Goal: Find specific page/section: Find specific page/section

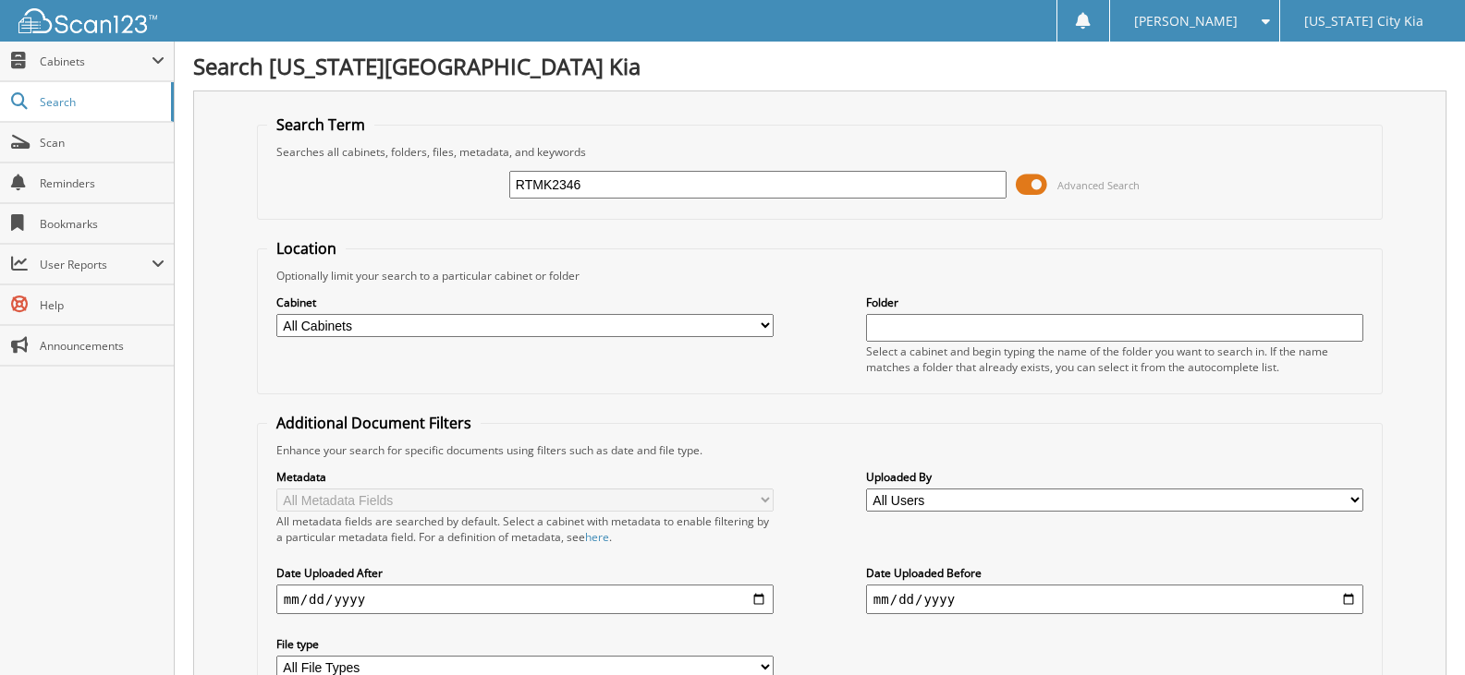
type input "RTMK2346"
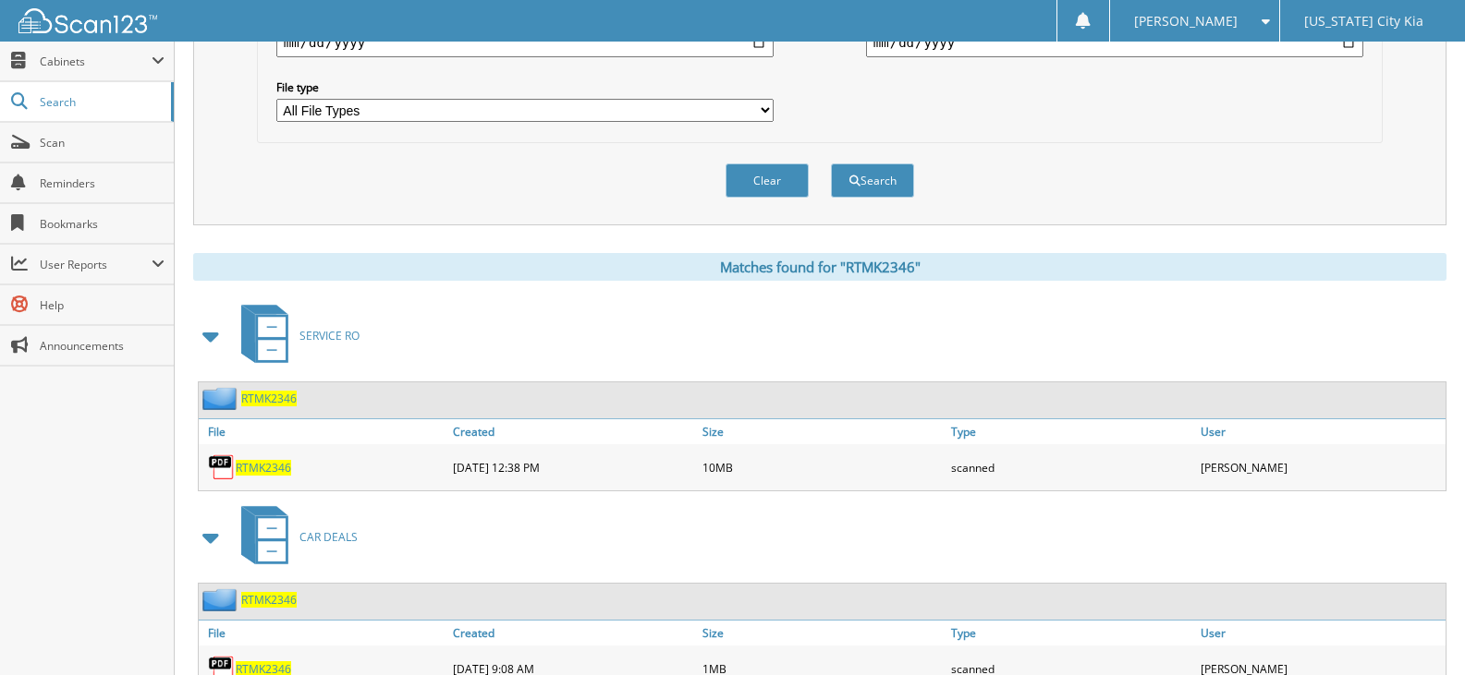
scroll to position [631, 0]
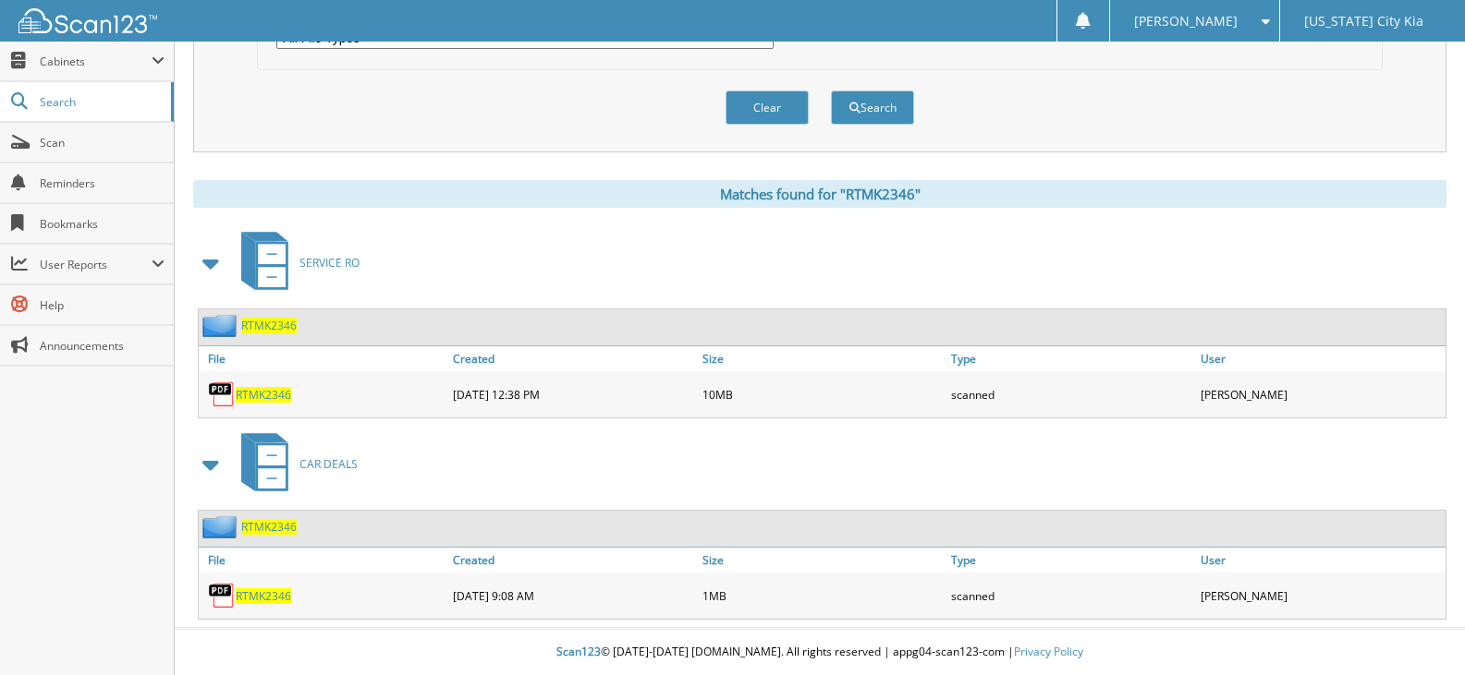
click at [280, 397] on span "RTMK2346" at bounding box center [263, 395] width 55 height 16
drag, startPoint x: 240, startPoint y: 393, endPoint x: 314, endPoint y: 335, distance: 94.1
click at [240, 393] on span "RTMK2346" at bounding box center [263, 395] width 55 height 16
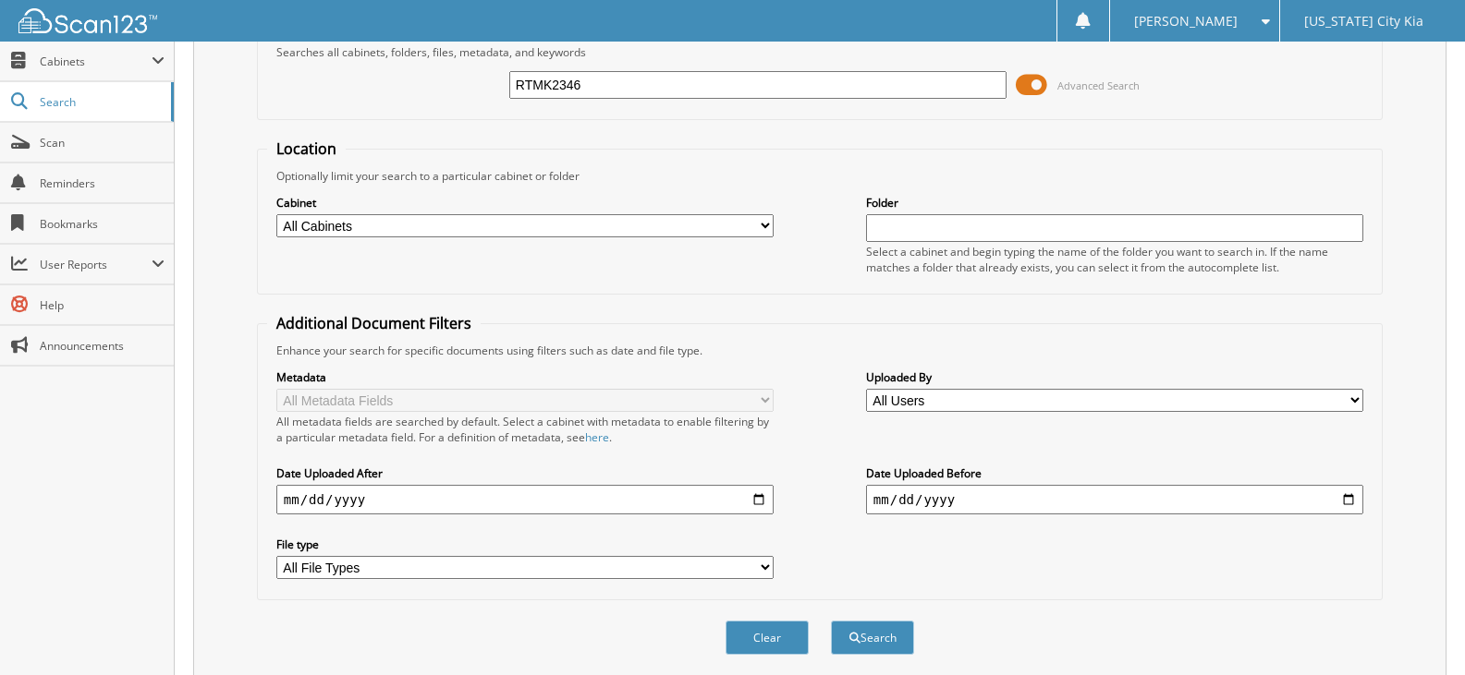
scroll to position [0, 0]
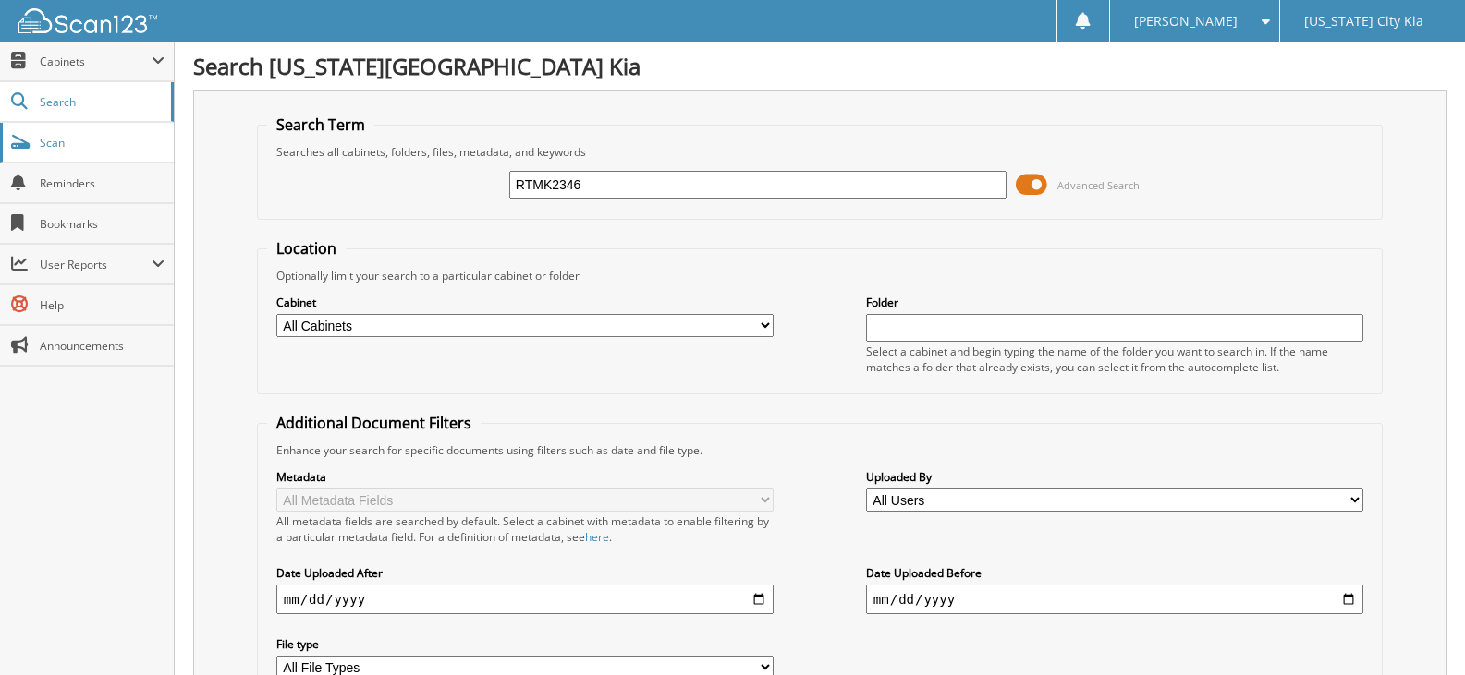
click at [163, 162] on link "Scan" at bounding box center [87, 143] width 174 height 40
type input "DMK2687"
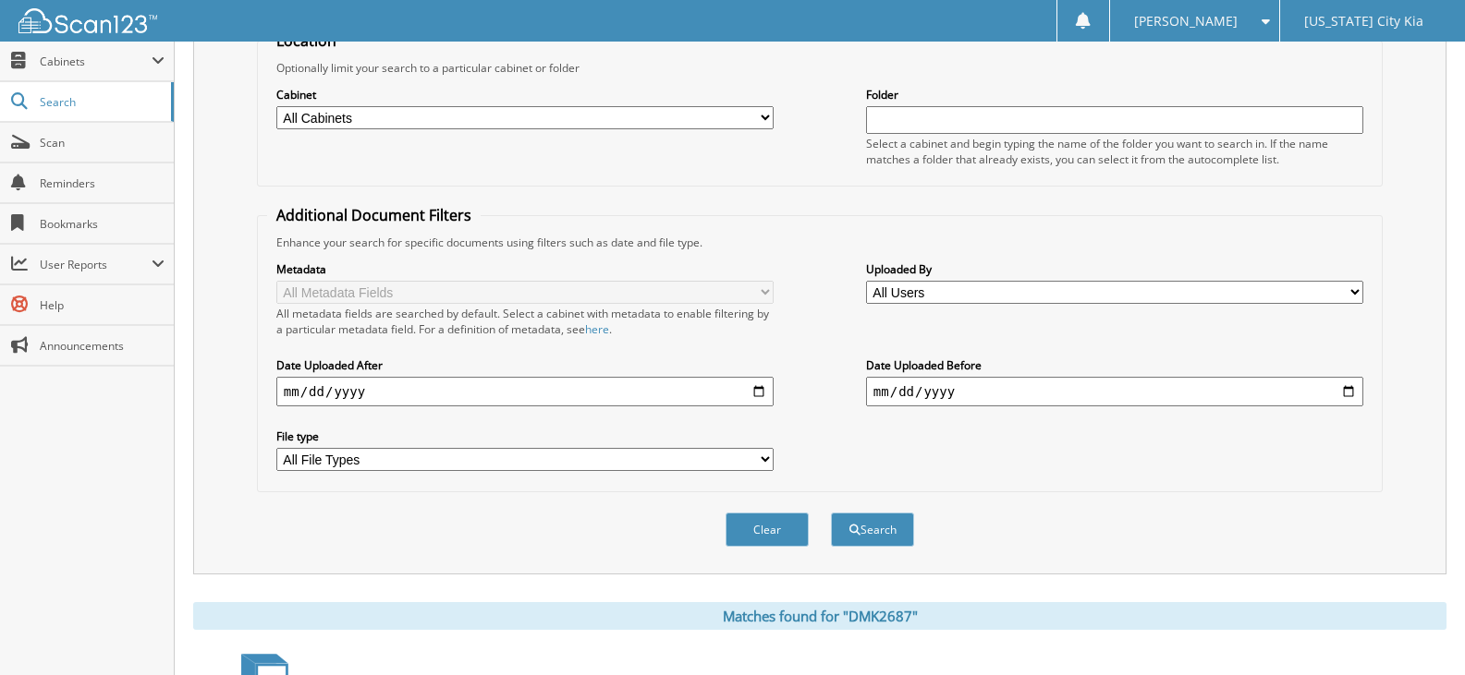
scroll to position [430, 0]
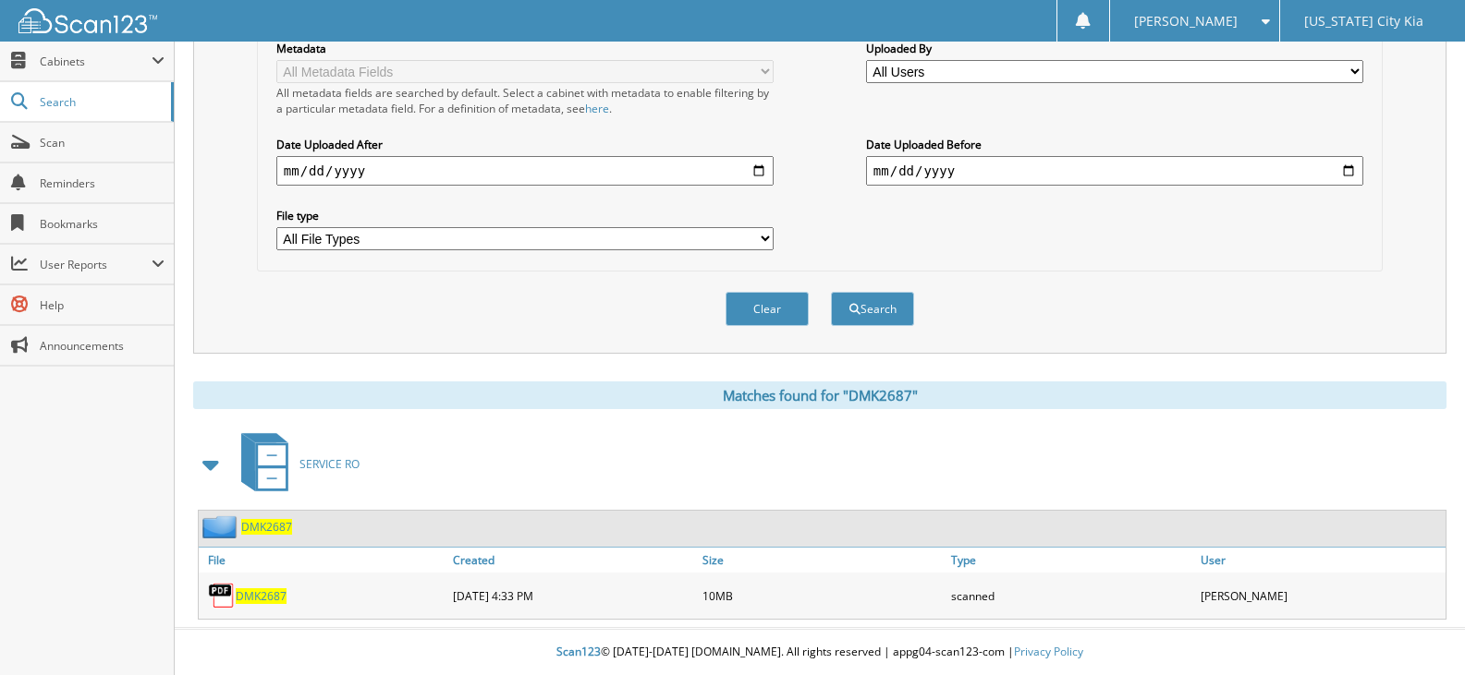
click at [268, 598] on span "DMK2687" at bounding box center [261, 597] width 51 height 16
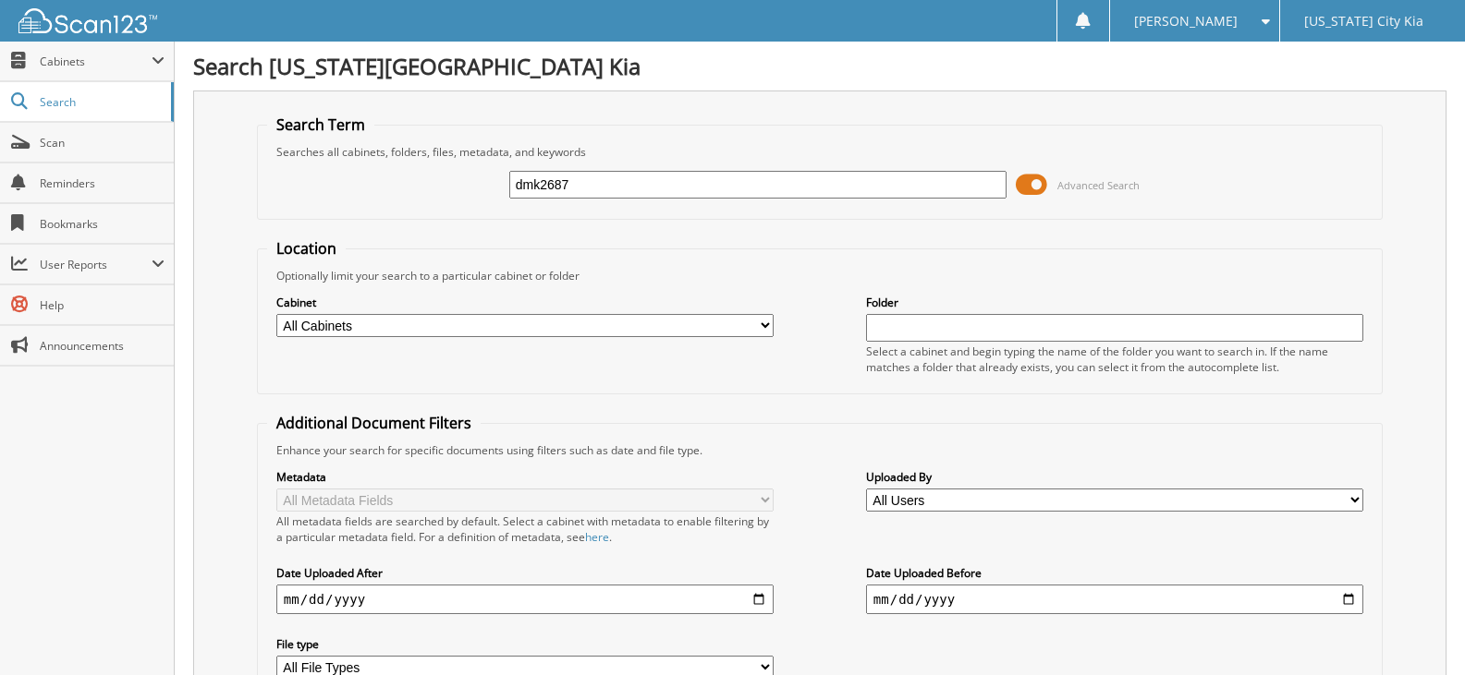
type input "dmk2687"
click at [723, 317] on select "All Cabinets ACCOUNTS PAYABLE CAR DEALS PARTS SERVICE RO Needs Filing" at bounding box center [524, 325] width 497 height 23
select select "35137"
click at [276, 314] on select "All Cabinets ACCOUNTS PAYABLE CAR DEALS PARTS SERVICE RO Needs Filing" at bounding box center [524, 325] width 497 height 23
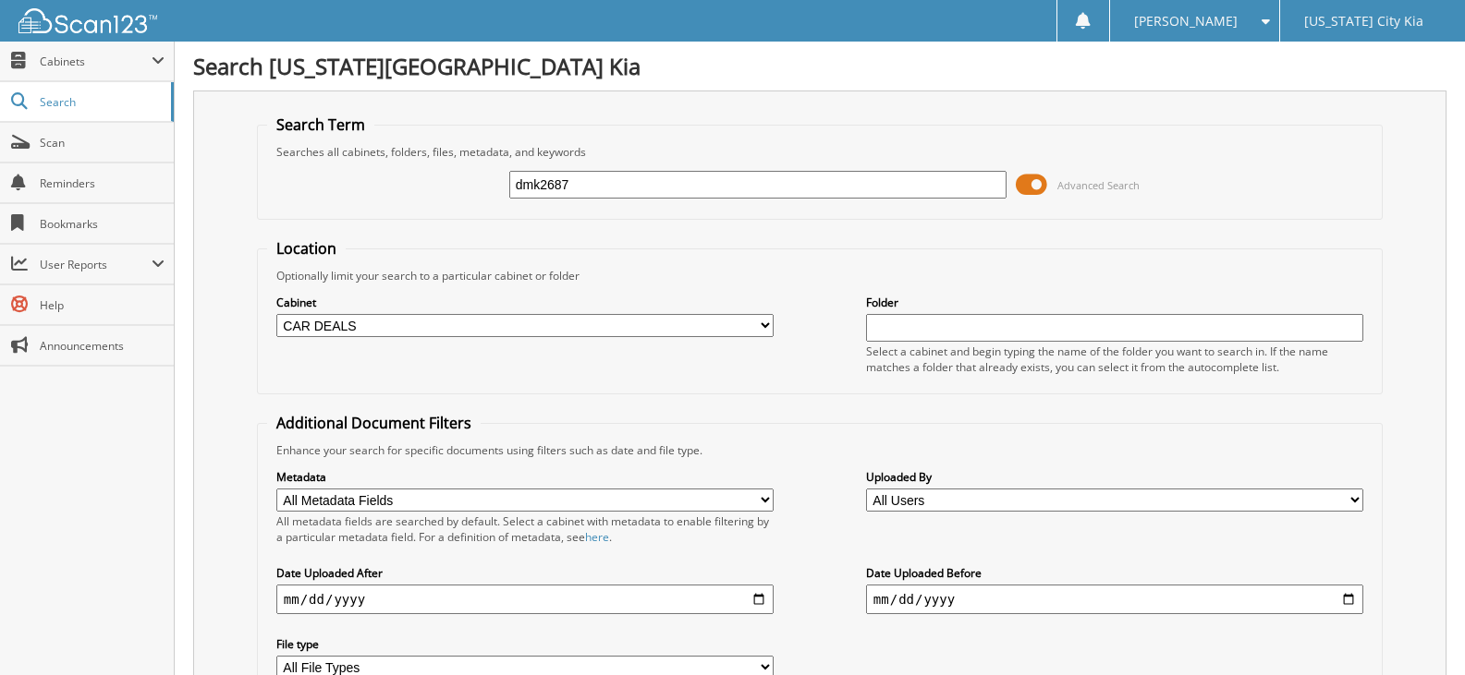
click at [276, 314] on select "All Cabinets ACCOUNTS PAYABLE CAR DEALS PARTS SERVICE RO Needs Filing" at bounding box center [524, 325] width 497 height 23
click at [729, 214] on fieldset "Search Term Searches all cabinets, folders, files, metadata, and keywords dmk26…" at bounding box center [819, 167] width 1125 height 105
drag, startPoint x: 660, startPoint y: 190, endPoint x: 28, endPoint y: 208, distance: 632.3
click at [28, 208] on body "Makayla S. Settings Logout Michigan City Kia Close Cabinets My Company Email Ad…" at bounding box center [732, 552] width 1465 height 1104
type input "RTMK2346"
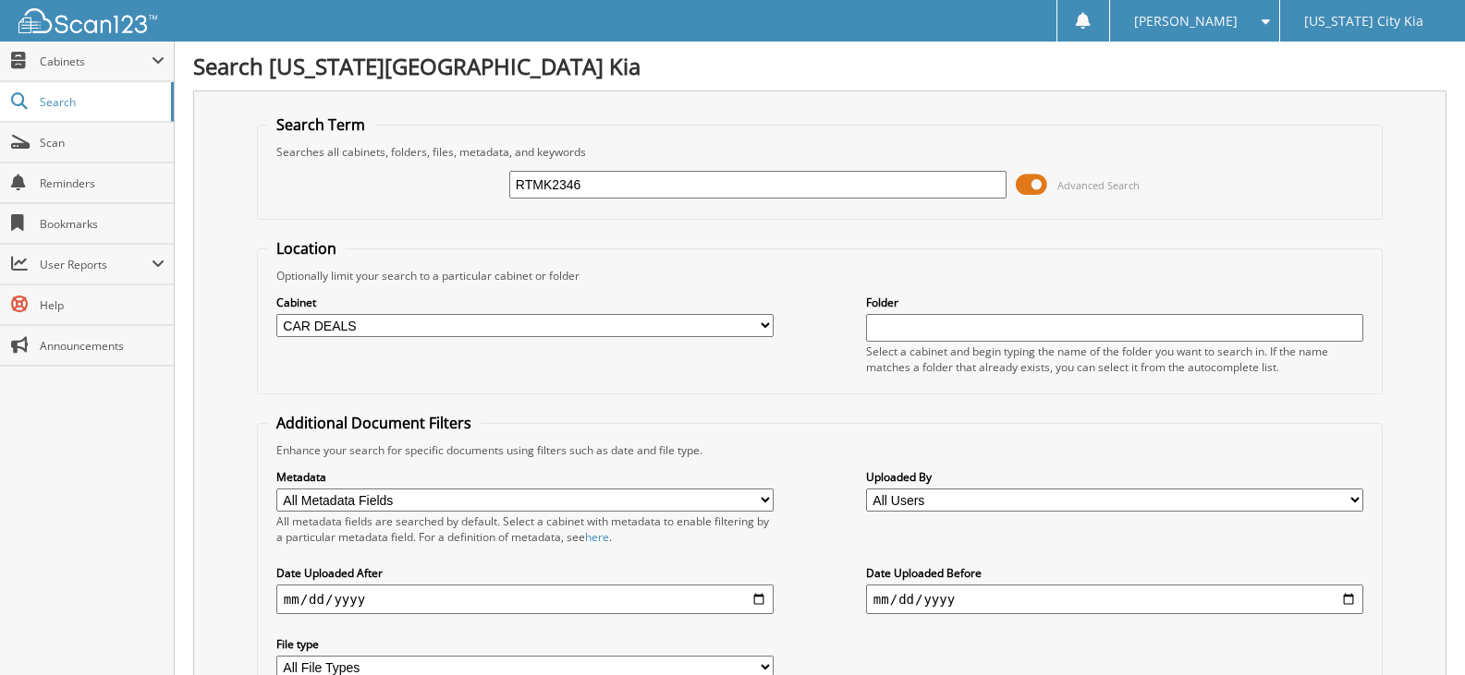
drag, startPoint x: 629, startPoint y: 187, endPoint x: -43, endPoint y: 159, distance: 673.3
click at [0, 159] on html "Makayla S. Settings Logout Michigan City Kia Close Cabinets My Company" at bounding box center [732, 552] width 1465 height 1104
click at [631, 183] on input "RTMK2346" at bounding box center [757, 185] width 497 height 28
type input "R"
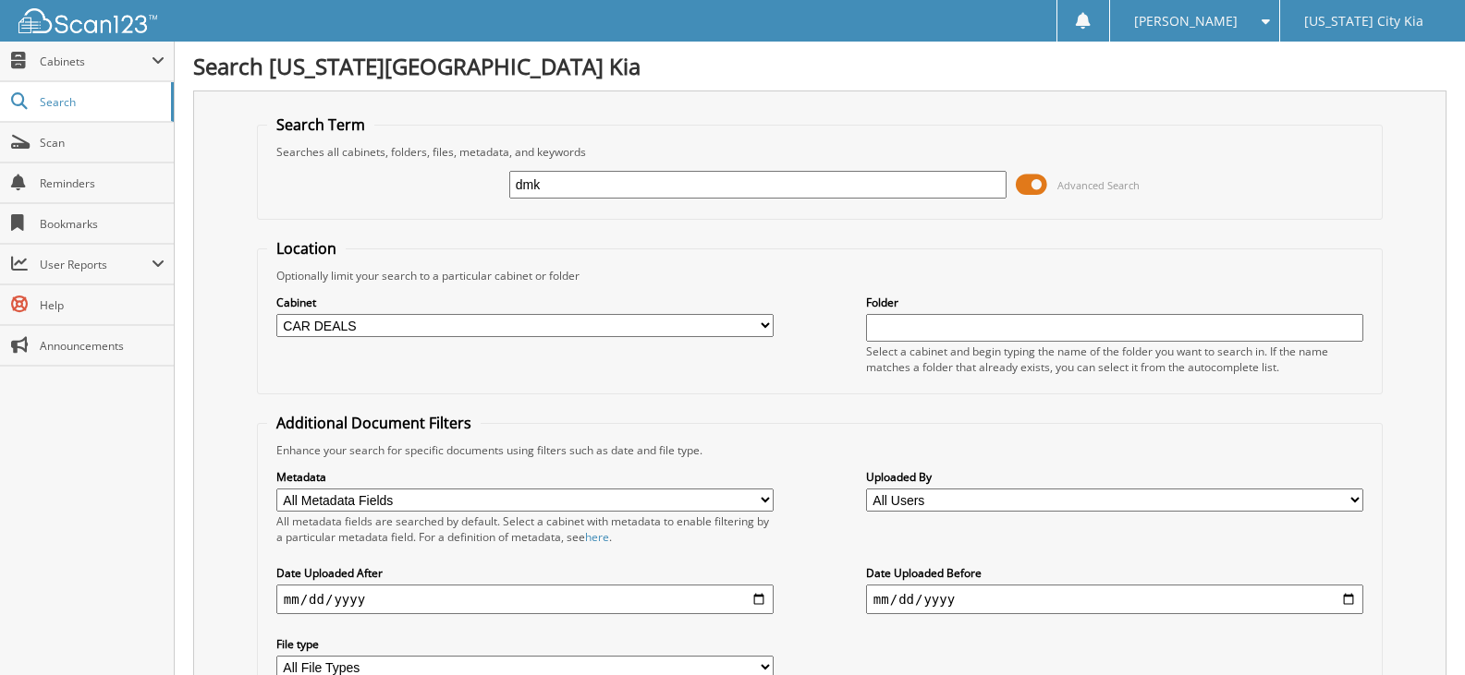
click at [655, 187] on input "dmk" at bounding box center [757, 185] width 497 height 28
type input "dmk2687"
click at [71, 91] on link "Search" at bounding box center [87, 102] width 174 height 40
type input "dmk2687"
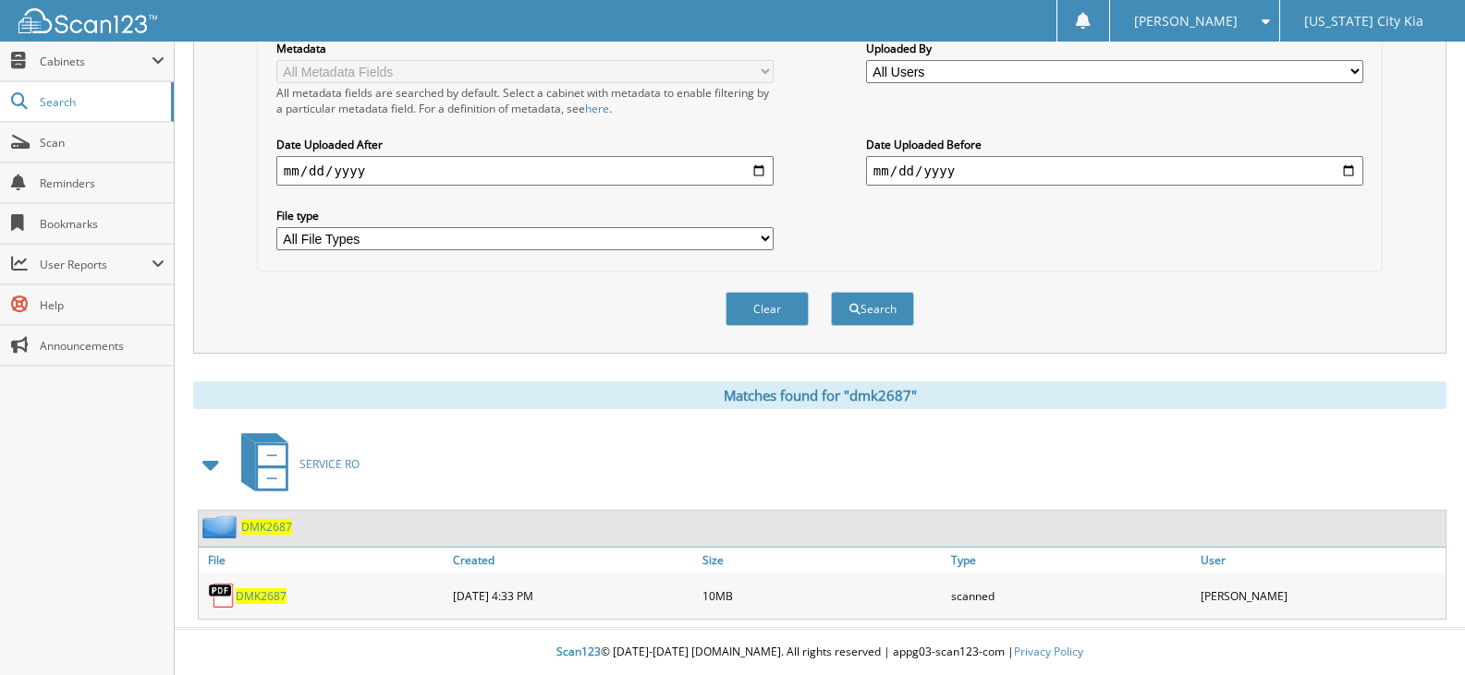
click at [327, 471] on span "SERVICE RO" at bounding box center [329, 464] width 60 height 16
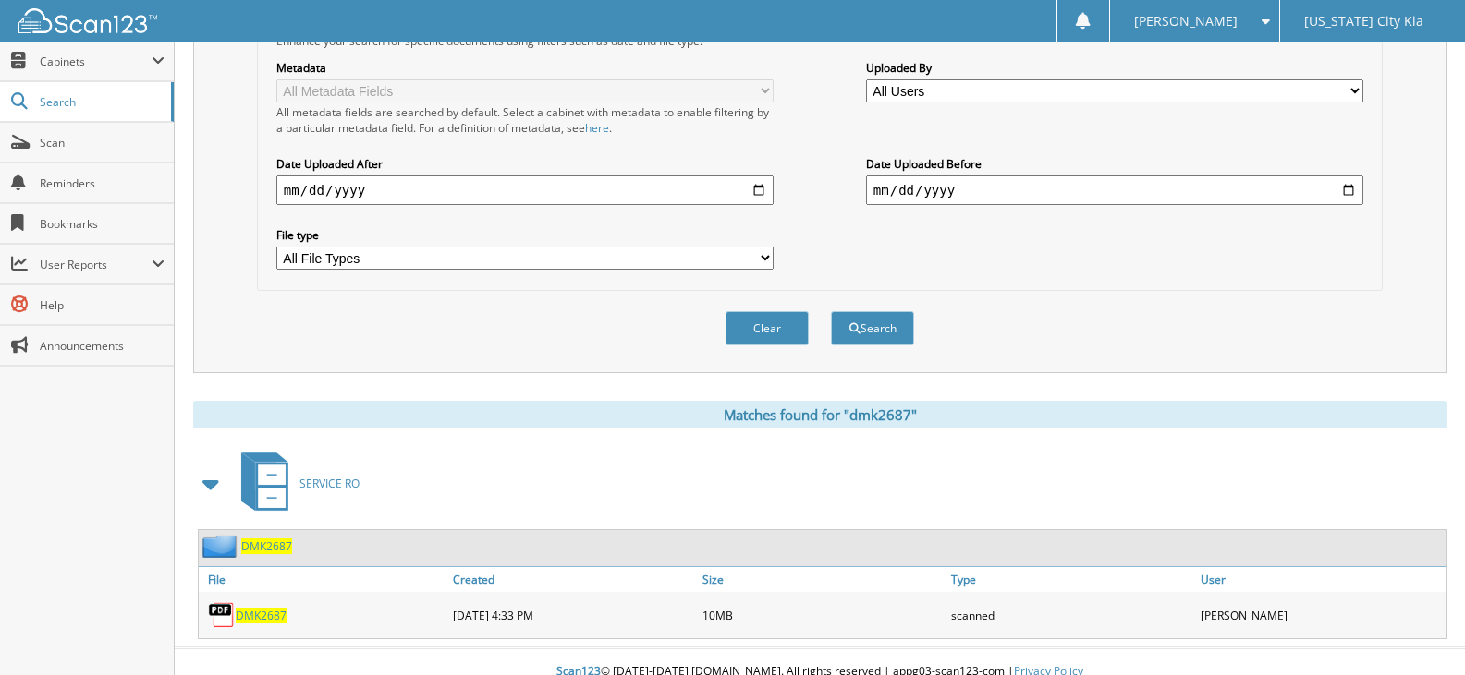
scroll to position [430, 0]
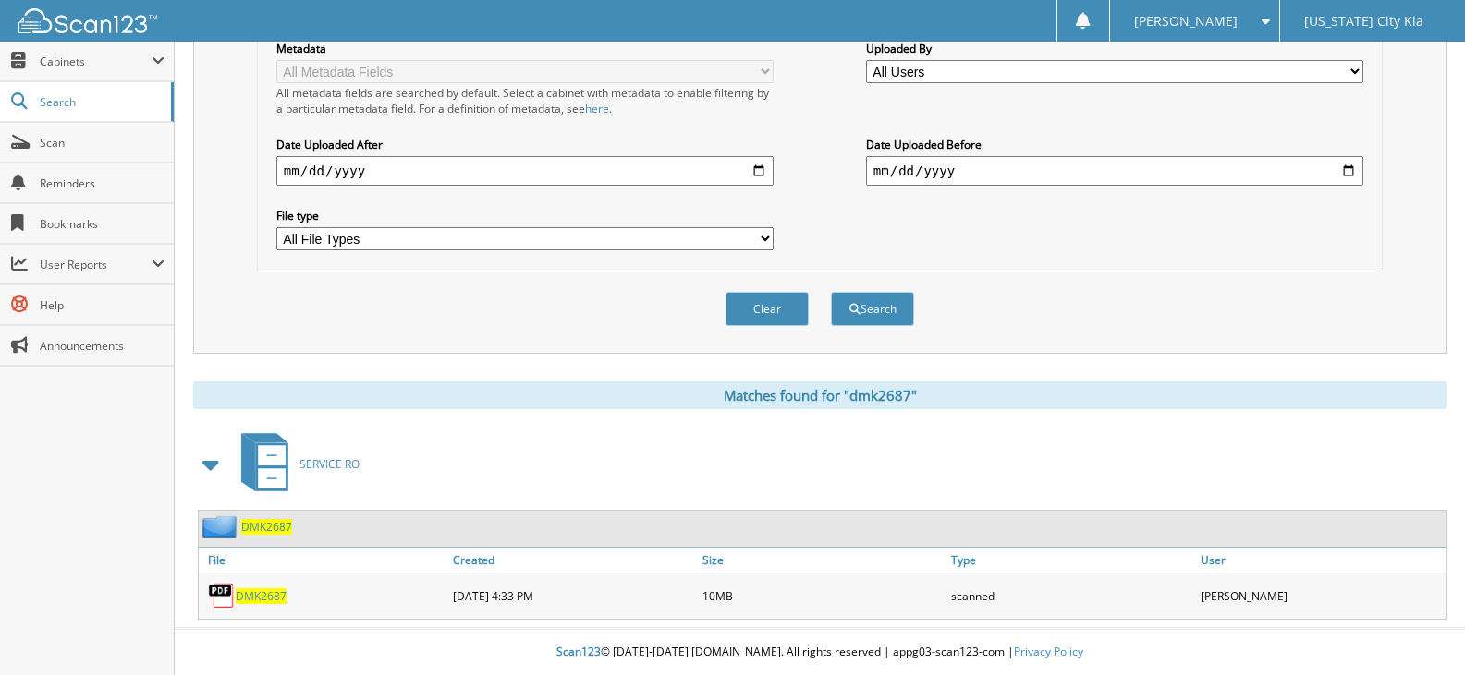
click at [272, 601] on span "DMK2687" at bounding box center [261, 597] width 51 height 16
click at [225, 595] on img at bounding box center [222, 596] width 28 height 28
click at [274, 526] on span "DMK2687" at bounding box center [266, 527] width 51 height 16
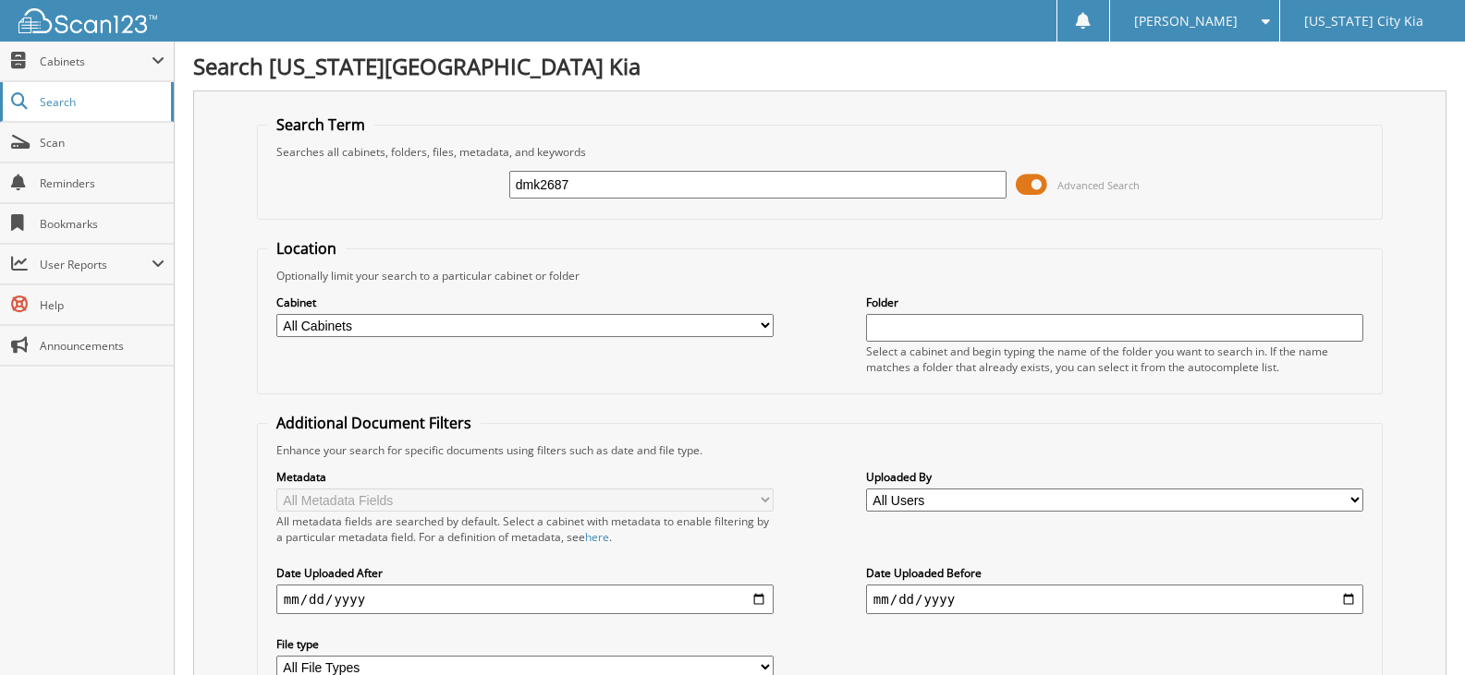
click at [88, 108] on span "Search" at bounding box center [101, 102] width 122 height 16
click at [656, 176] on input "text" at bounding box center [757, 185] width 497 height 28
type input "RTMK2346"
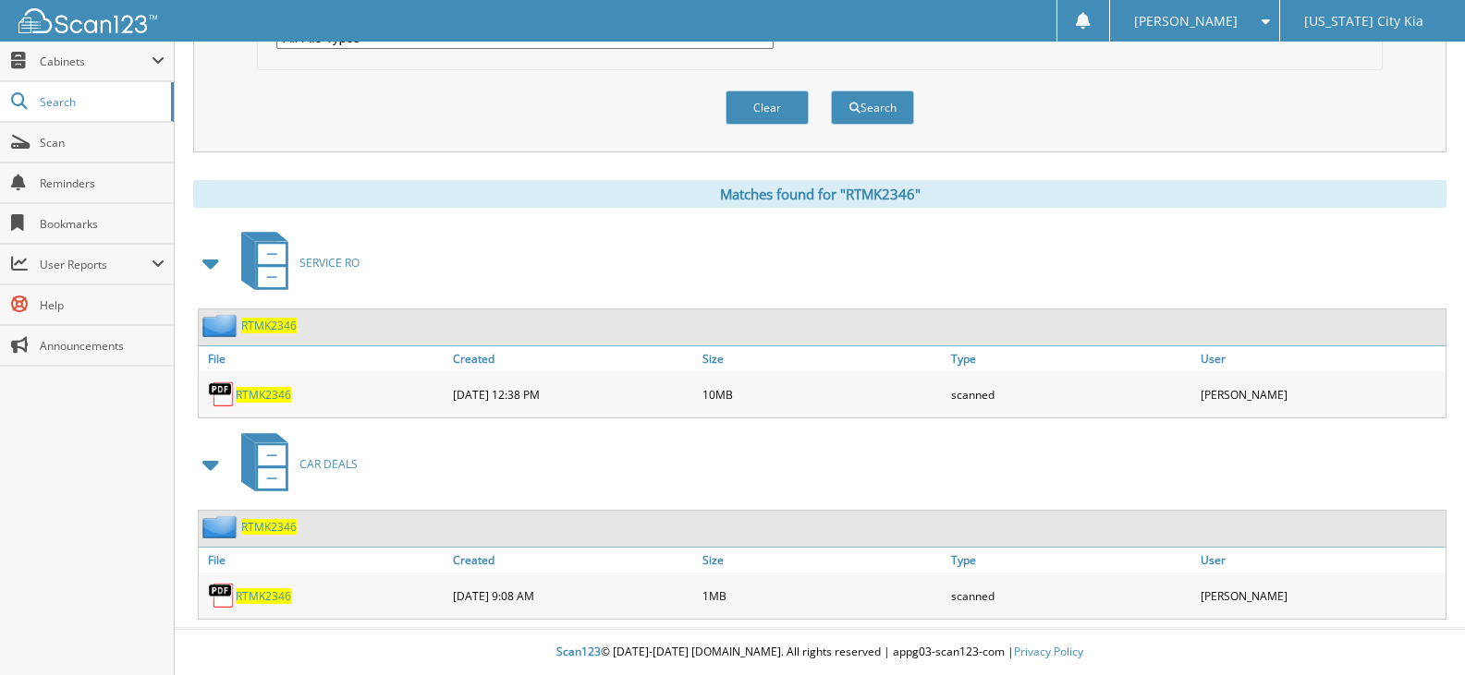
click at [272, 401] on span "RTMK2346" at bounding box center [263, 395] width 55 height 16
click at [276, 327] on span "RTMK2346" at bounding box center [268, 326] width 55 height 16
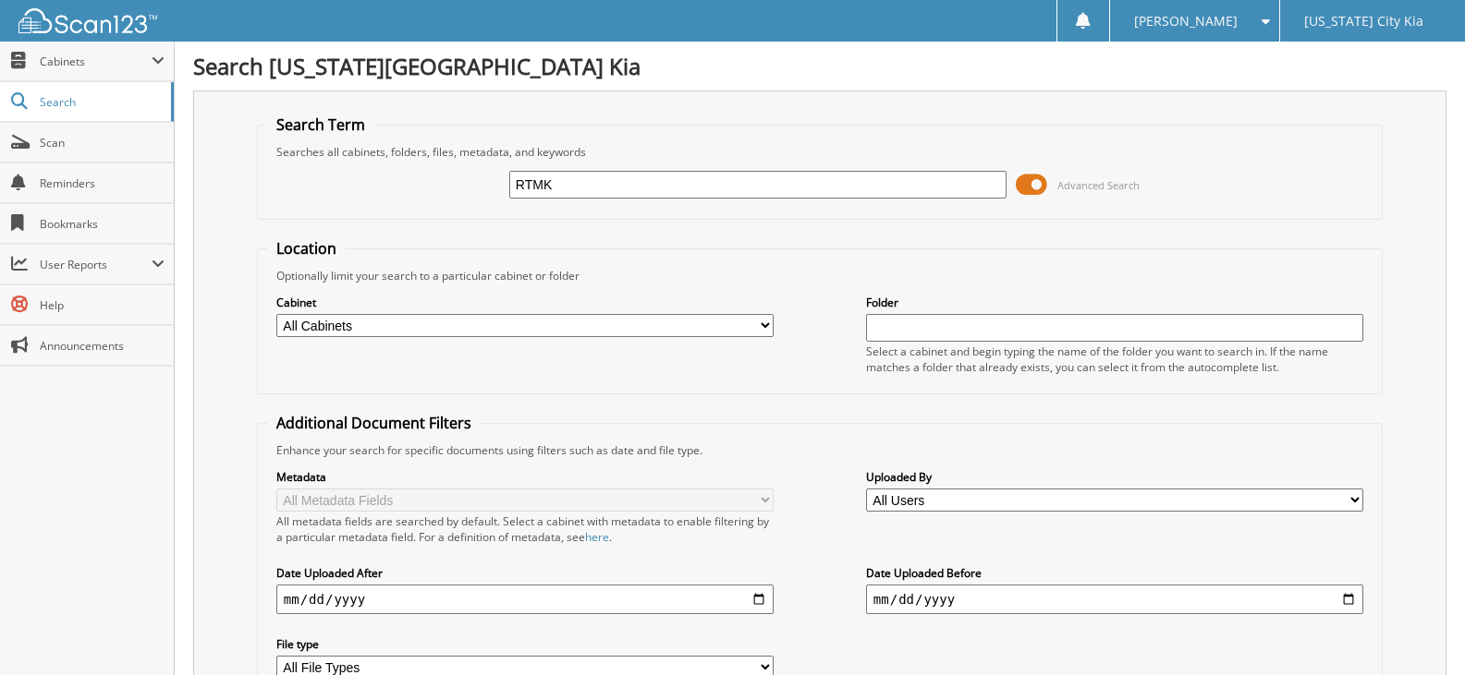
type input "RTMK2346"
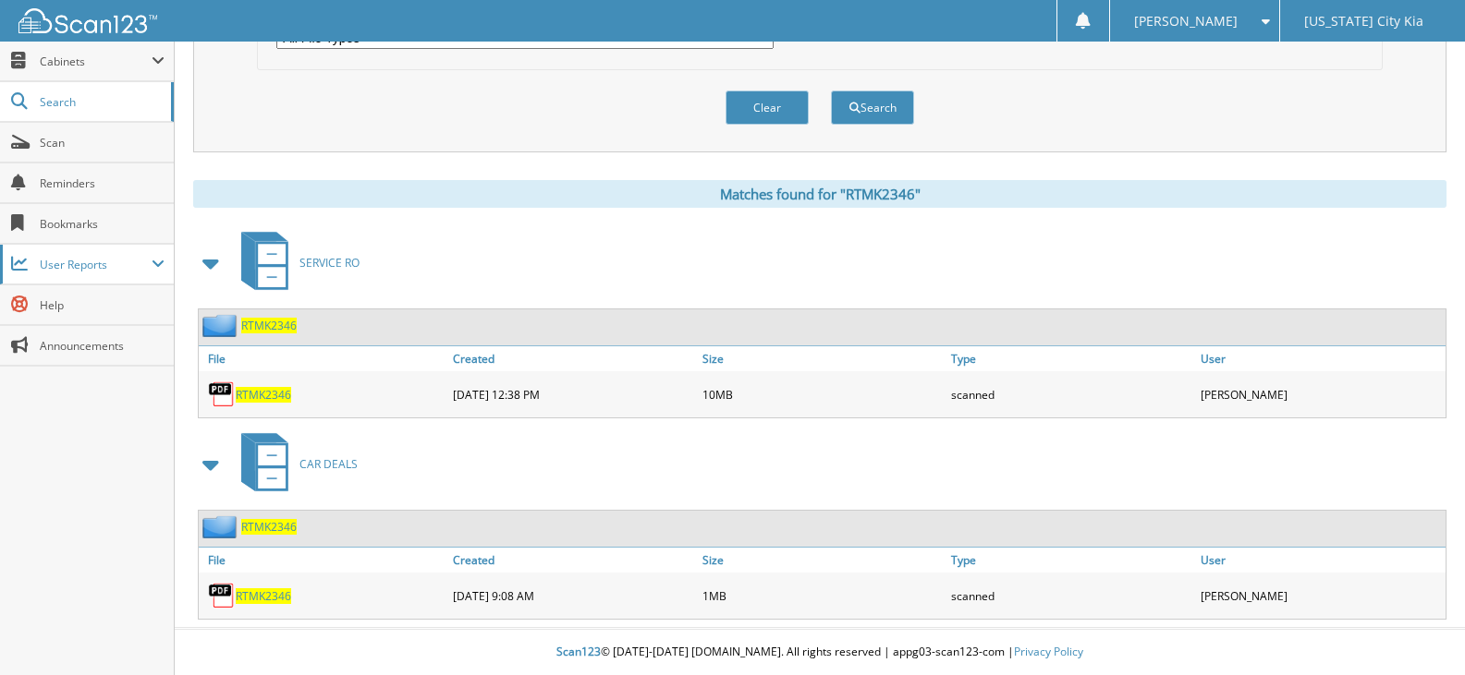
click at [121, 262] on span "User Reports" at bounding box center [96, 265] width 112 height 16
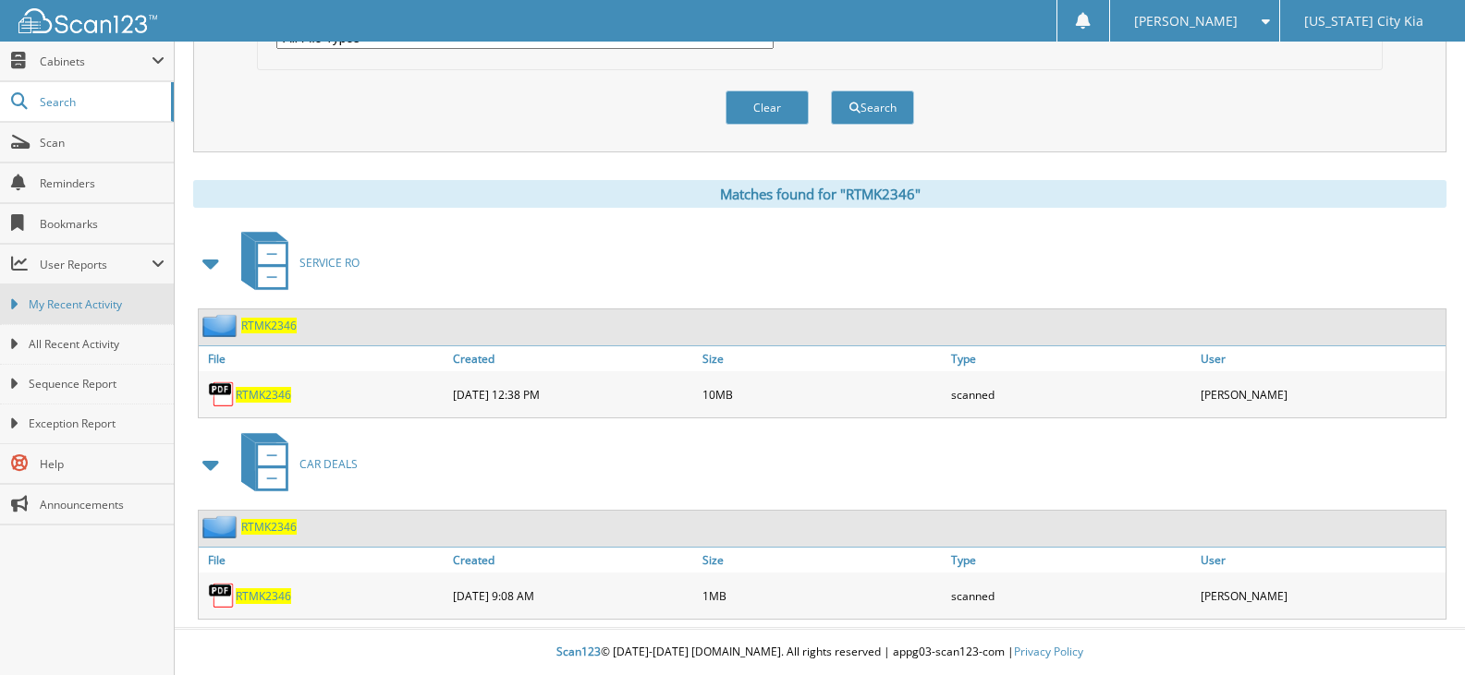
click at [99, 298] on span "My Recent Activity" at bounding box center [97, 305] width 136 height 17
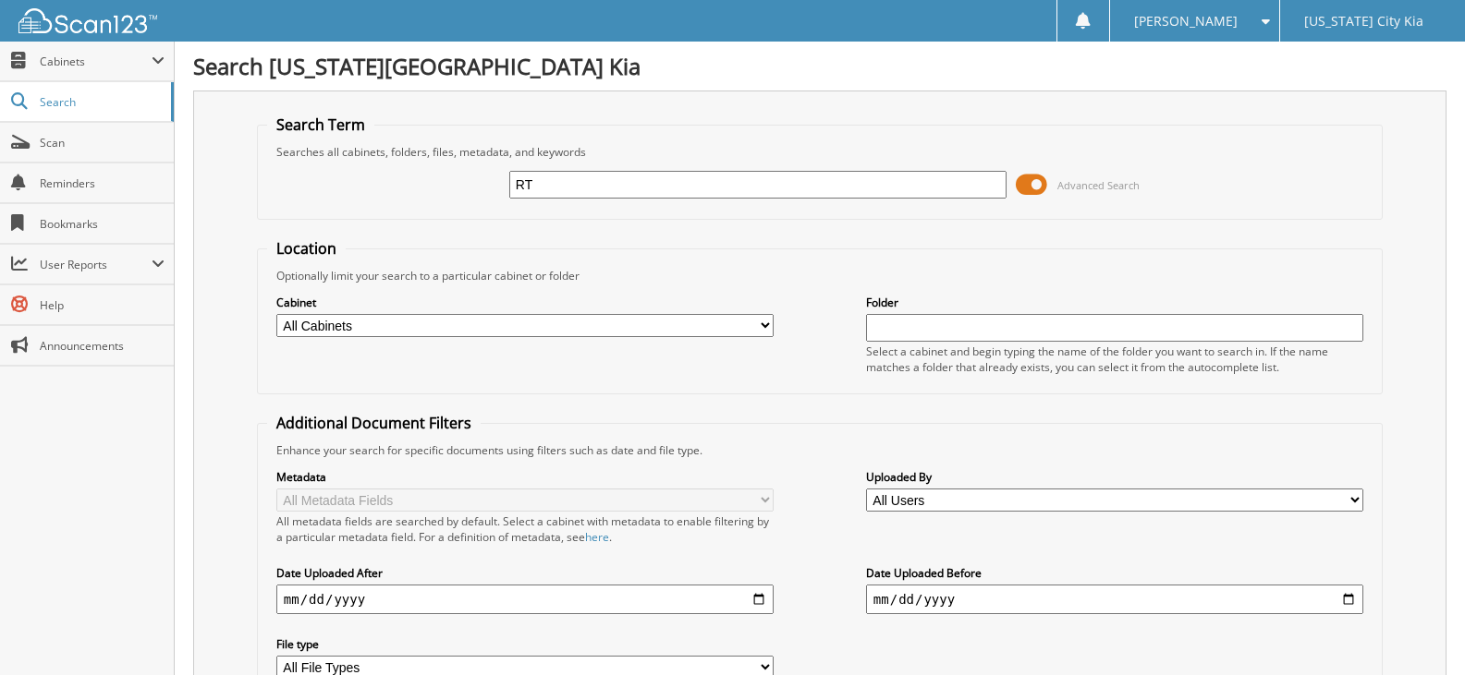
type input "RTMK2346"
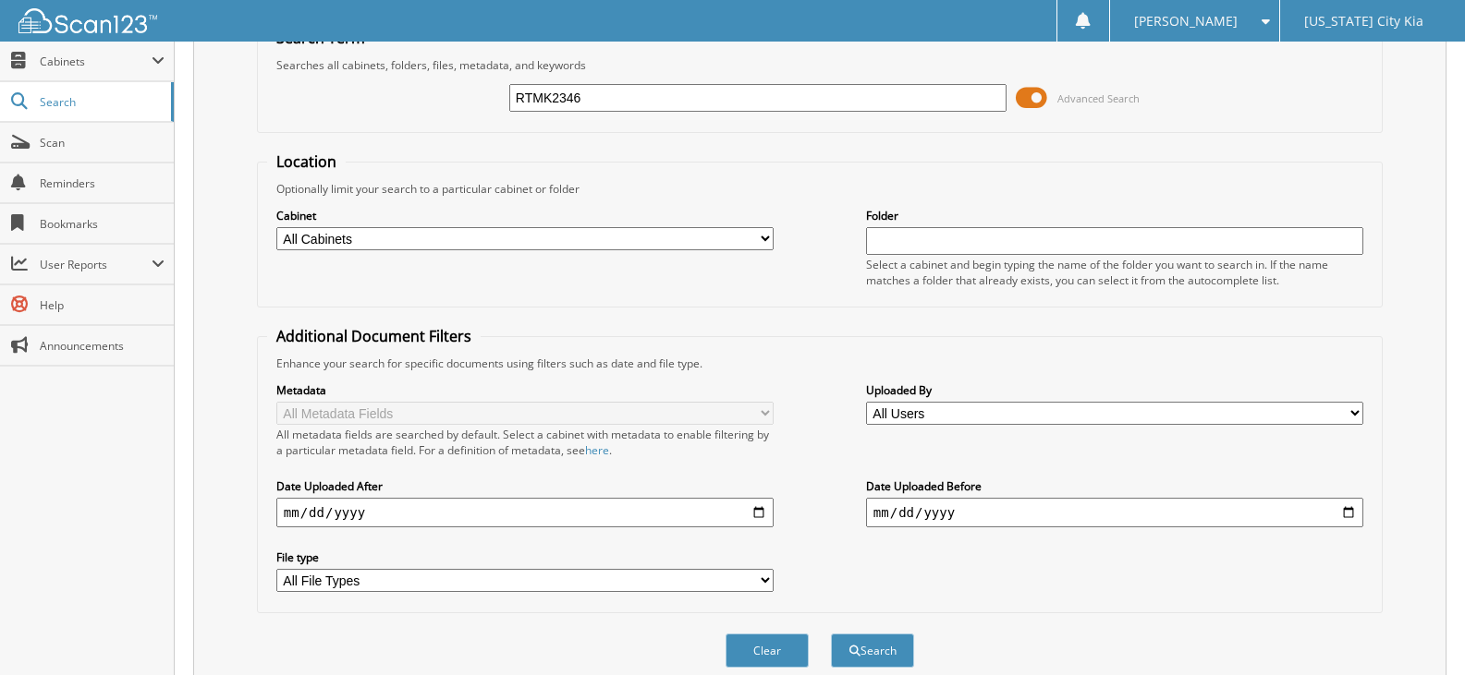
scroll to position [164, 0]
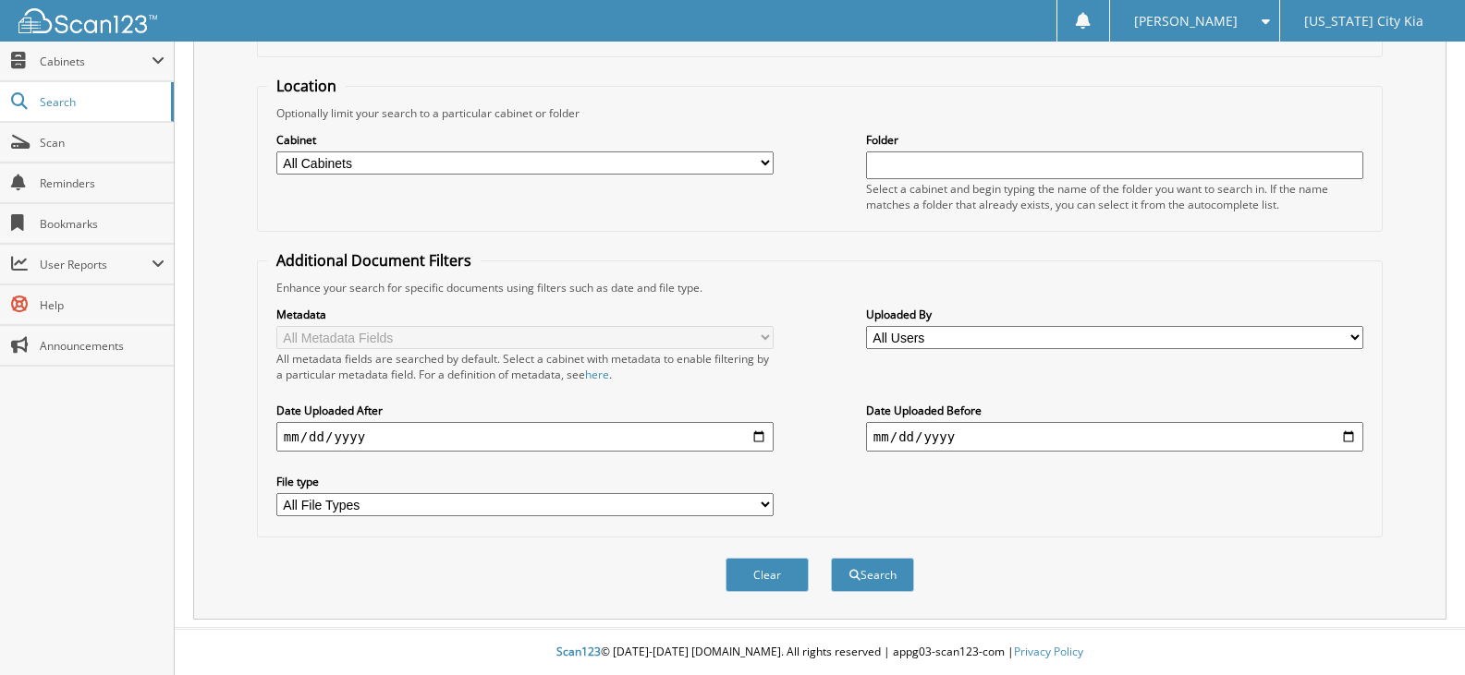
click at [831, 558] on button "Search" at bounding box center [872, 575] width 83 height 34
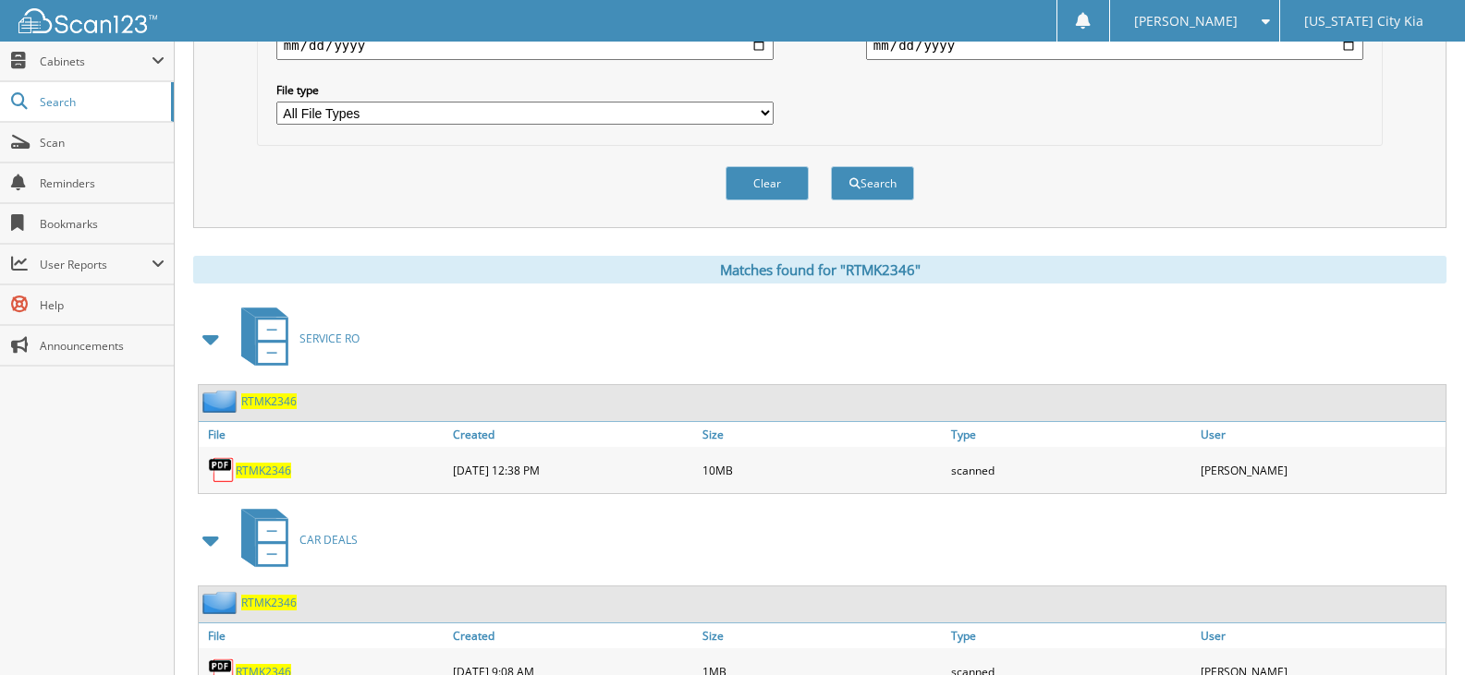
scroll to position [631, 0]
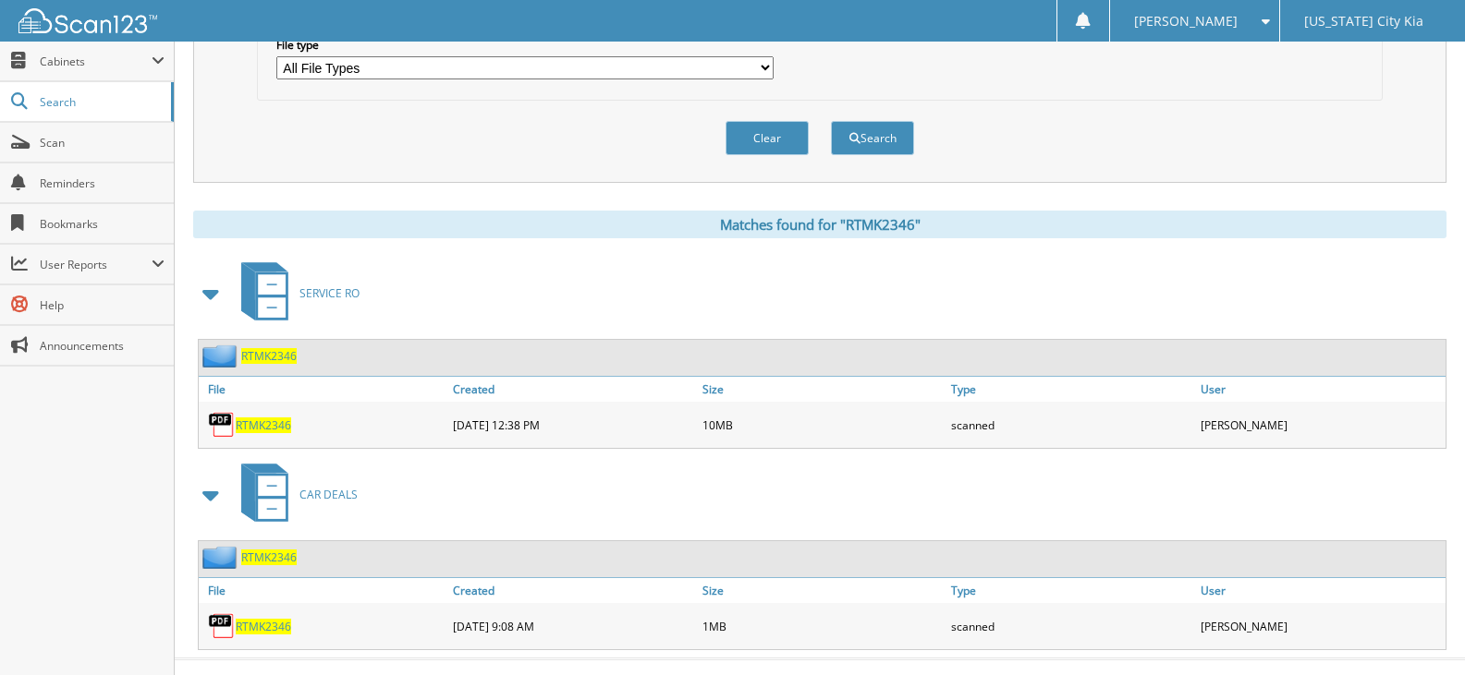
scroll to position [631, 0]
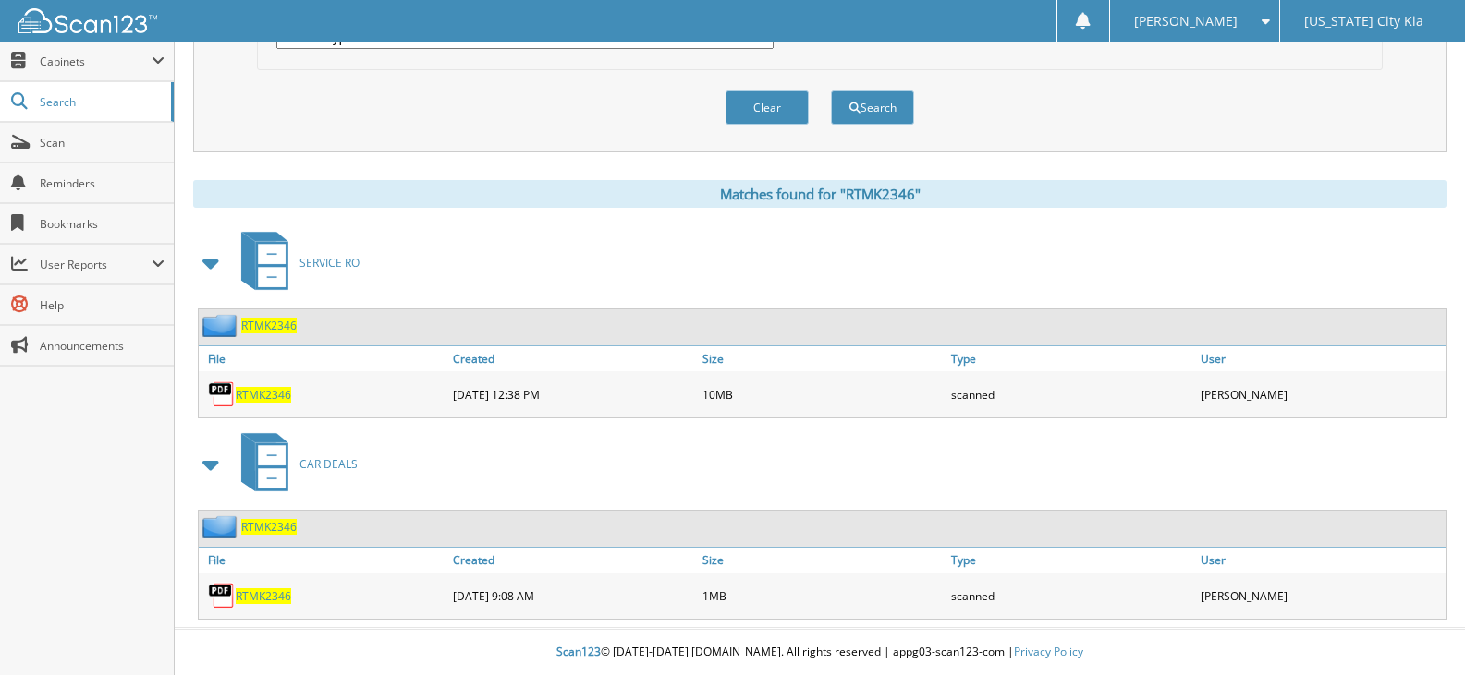
click at [262, 326] on span "RTMK2346" at bounding box center [268, 326] width 55 height 16
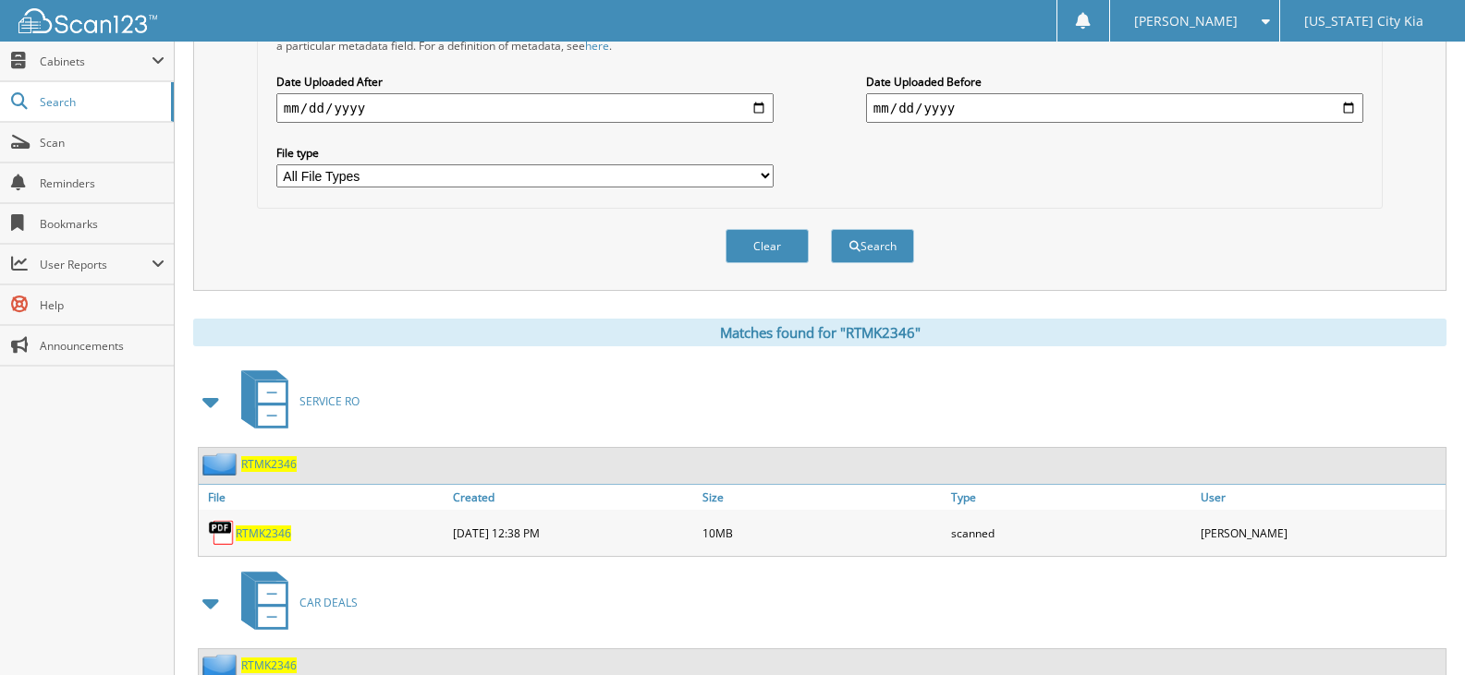
scroll to position [631, 0]
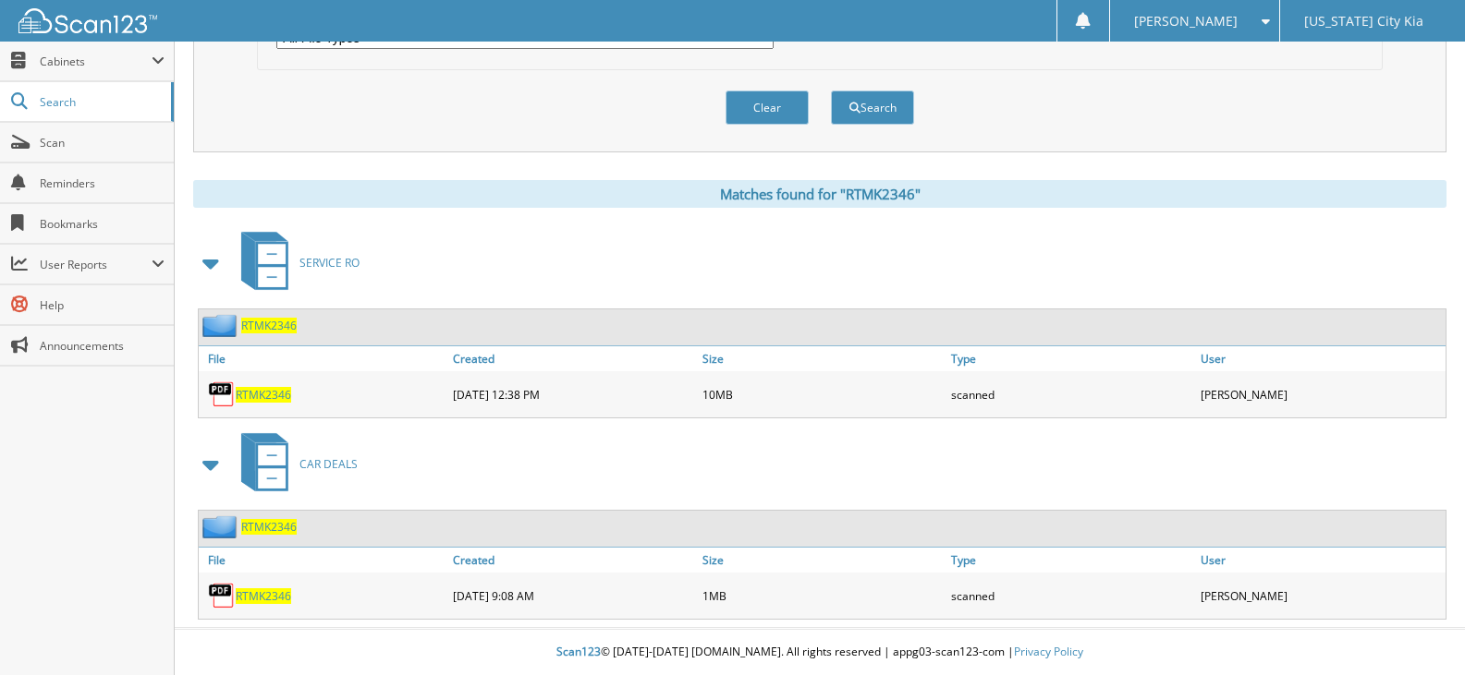
click at [315, 453] on link "CAR DEALS" at bounding box center [294, 464] width 128 height 73
click at [266, 392] on span "RTMK2346" at bounding box center [263, 395] width 55 height 16
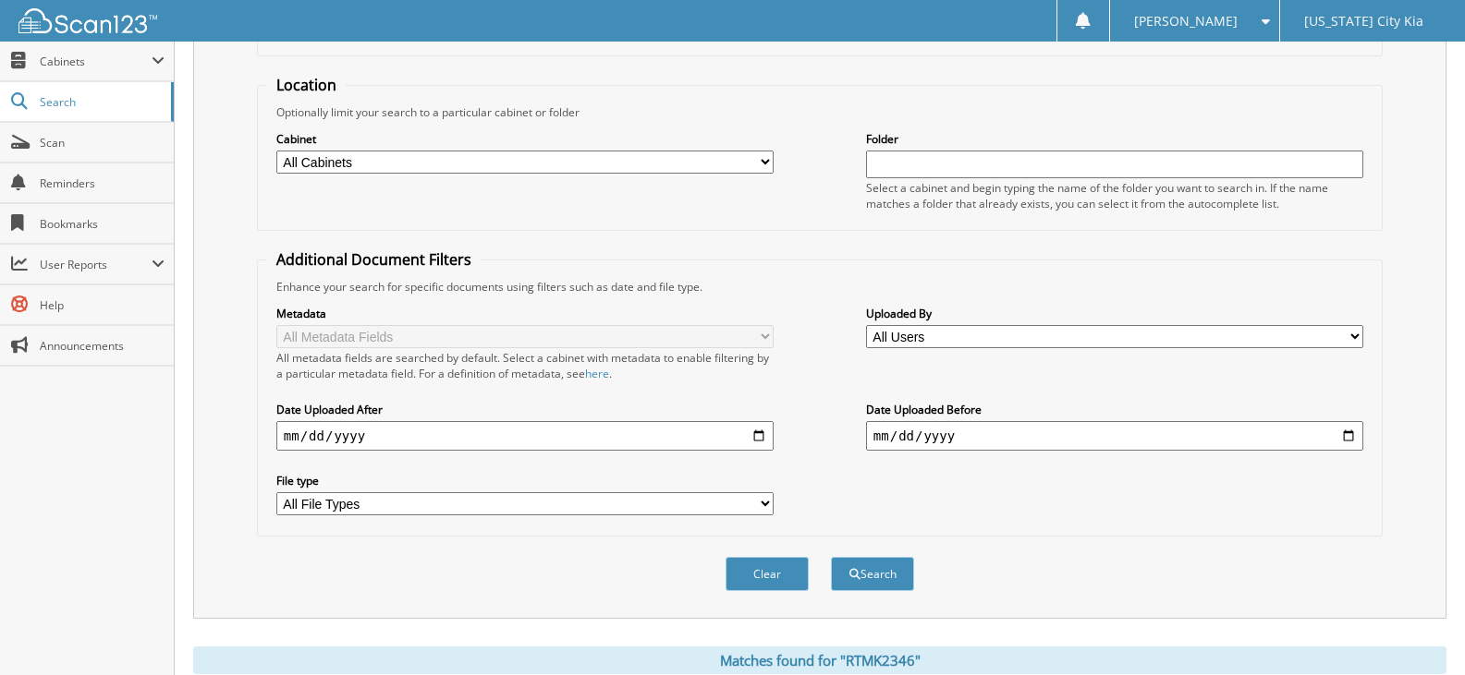
scroll to position [77, 0]
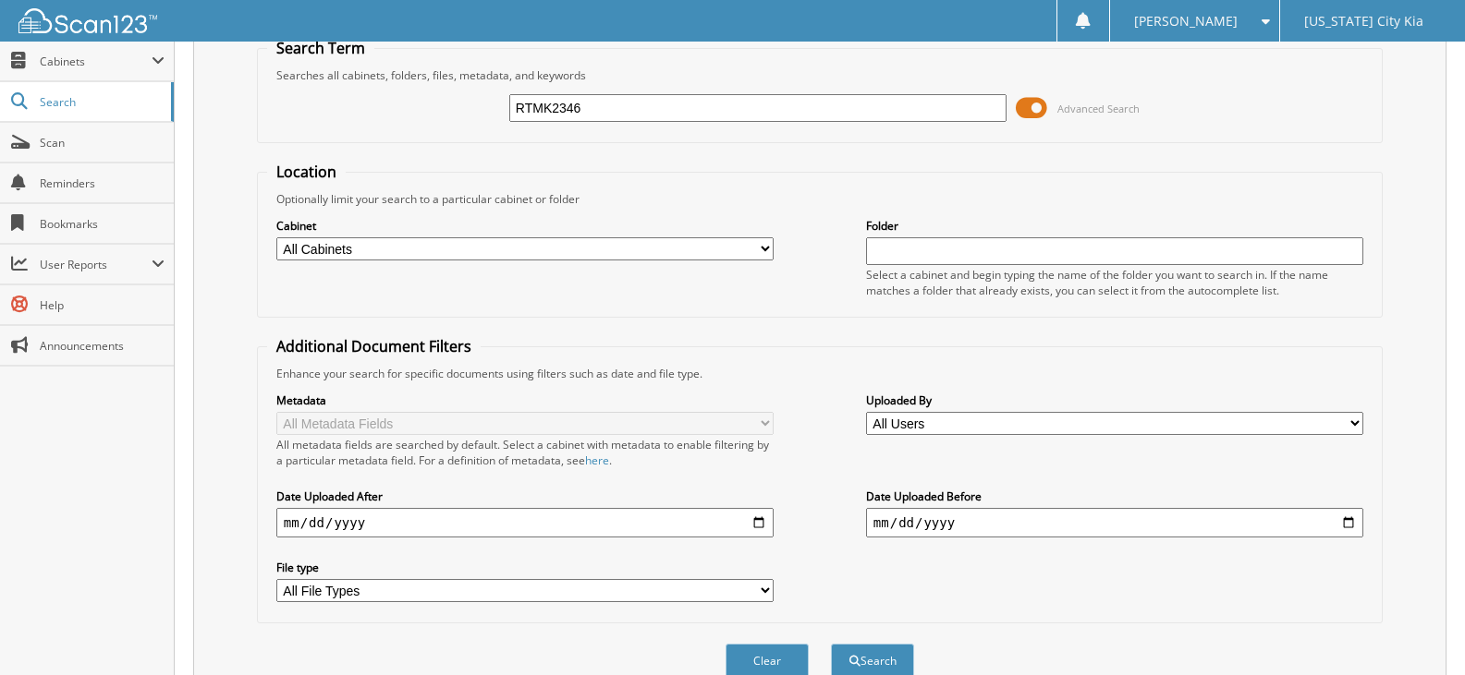
click at [405, 249] on select "All Cabinets ACCOUNTS PAYABLE CAR DEALS PARTS SERVICE RO Needs Filing" at bounding box center [524, 248] width 497 height 23
select select "35137"
click at [276, 237] on select "All Cabinets ACCOUNTS PAYABLE CAR DEALS PARTS SERVICE RO Needs Filing" at bounding box center [524, 248] width 497 height 23
click at [766, 110] on input "RTMK2346" at bounding box center [757, 108] width 497 height 28
click at [831, 644] on button "Search" at bounding box center [872, 661] width 83 height 34
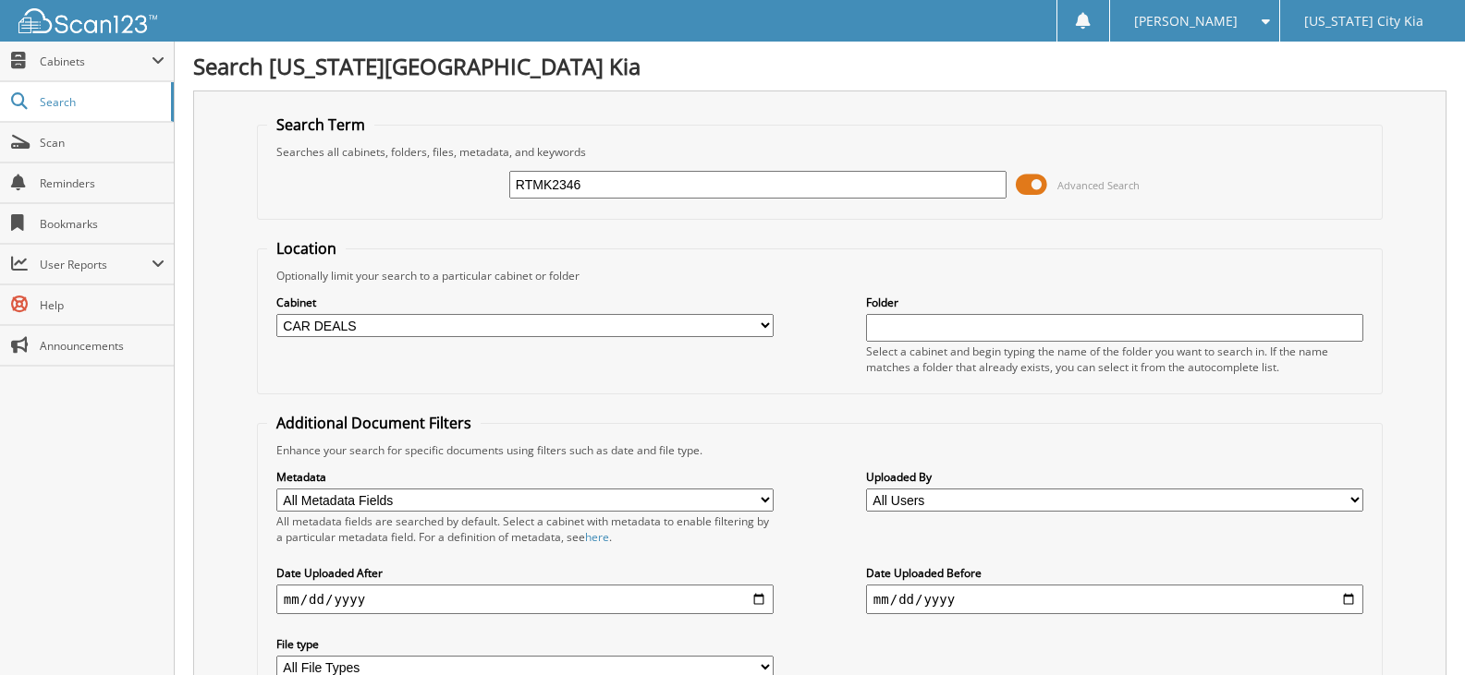
drag, startPoint x: 637, startPoint y: 196, endPoint x: -4, endPoint y: 170, distance: 640.9
click at [0, 170] on html "Makayla S. Settings Logout Michigan City Kia Close Cabinets My Company" at bounding box center [732, 552] width 1465 height 1104
click at [555, 180] on input "MK" at bounding box center [757, 185] width 497 height 28
type input "M"
click at [722, 172] on input "DMK2568" at bounding box center [757, 185] width 497 height 28
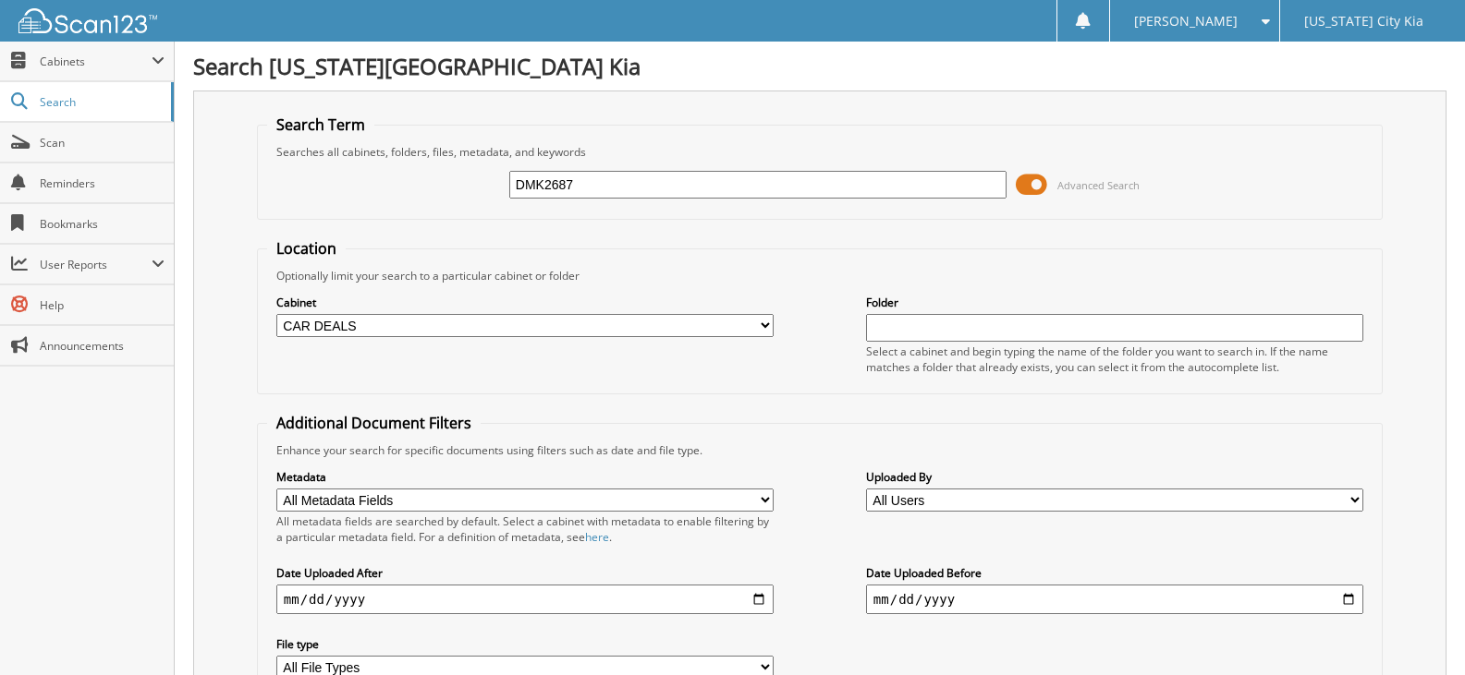
type input "DMK2687"
click at [616, 323] on select "All Cabinets ACCOUNTS PAYABLE CAR DEALS PARTS SERVICE RO Needs Filing" at bounding box center [524, 325] width 497 height 23
select select
click at [276, 314] on select "All Cabinets ACCOUNTS PAYABLE CAR DEALS PARTS SERVICE RO Needs Filing" at bounding box center [524, 325] width 497 height 23
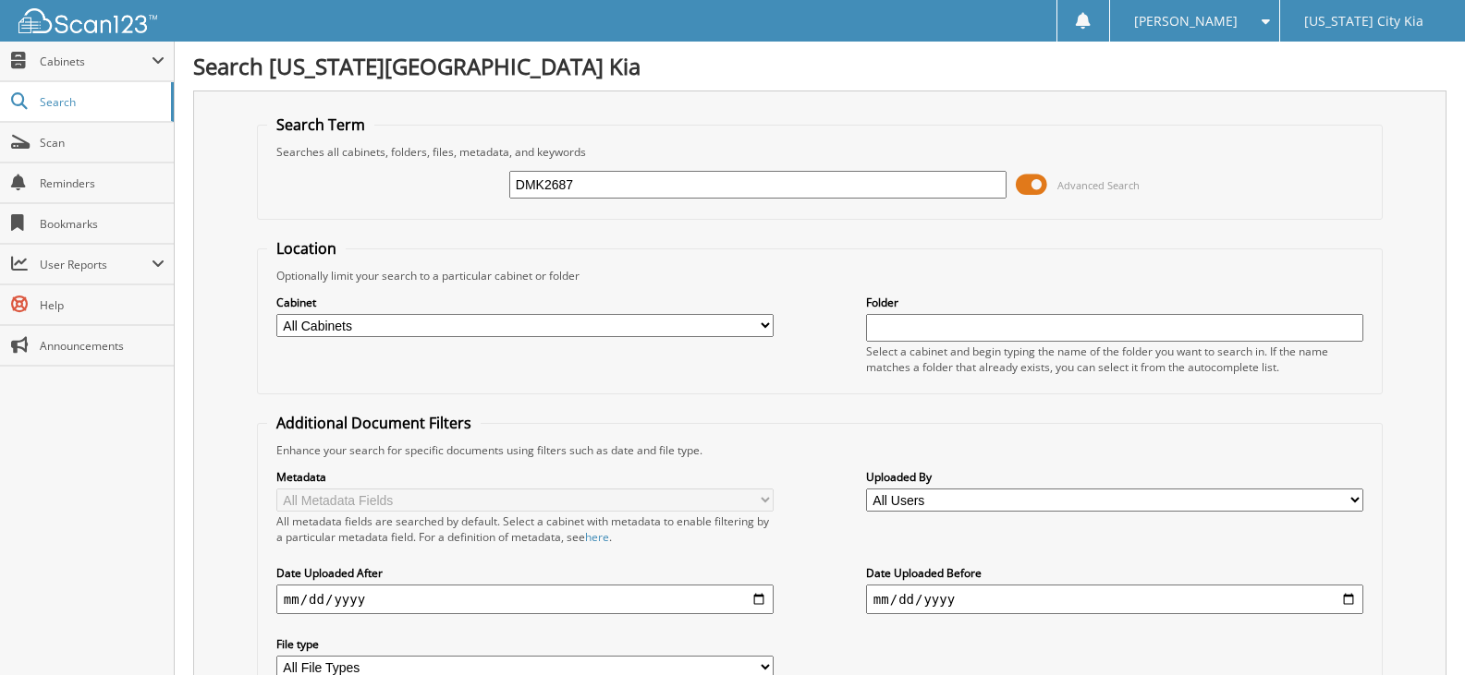
click at [276, 314] on select "All Cabinets ACCOUNTS PAYABLE CAR DEALS PARTS SERVICE RO Needs Filing" at bounding box center [524, 325] width 497 height 23
click at [946, 183] on input "DMK2687" at bounding box center [757, 185] width 497 height 28
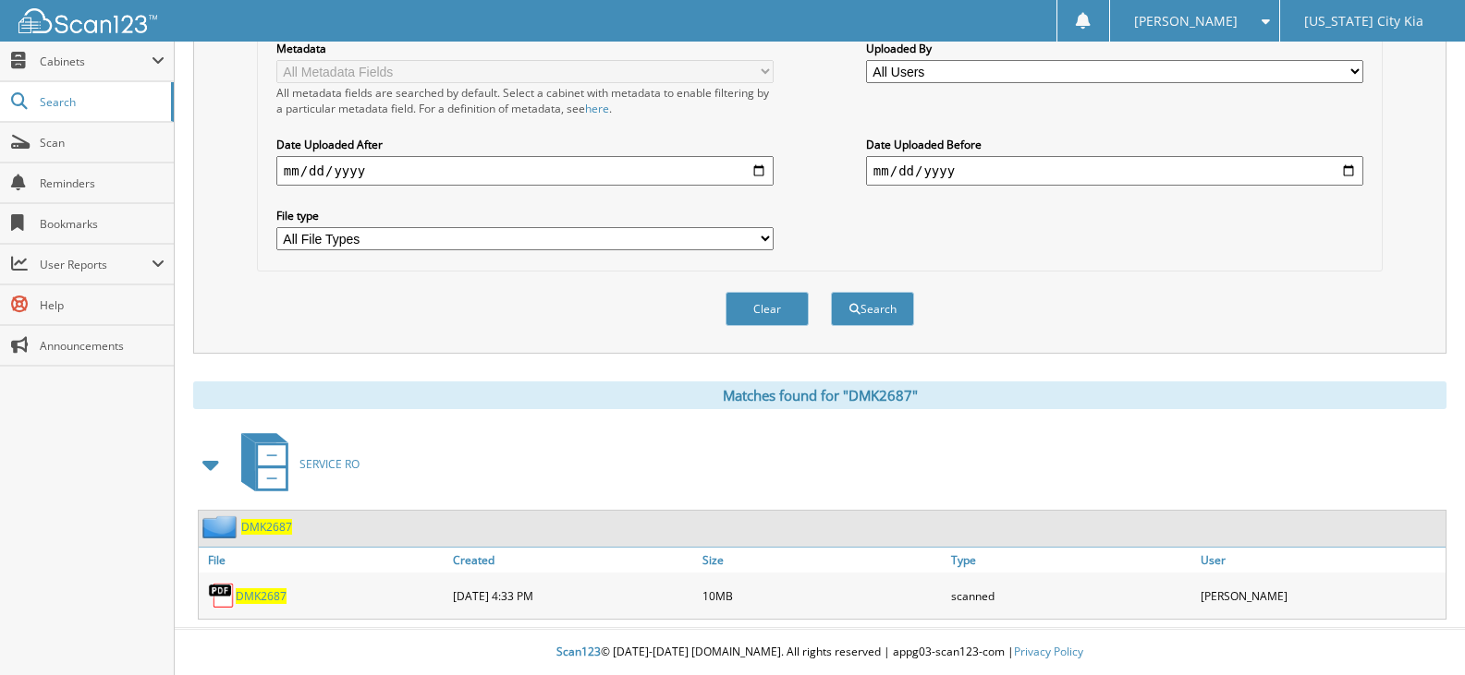
click at [258, 524] on span "DMK2687" at bounding box center [266, 527] width 51 height 16
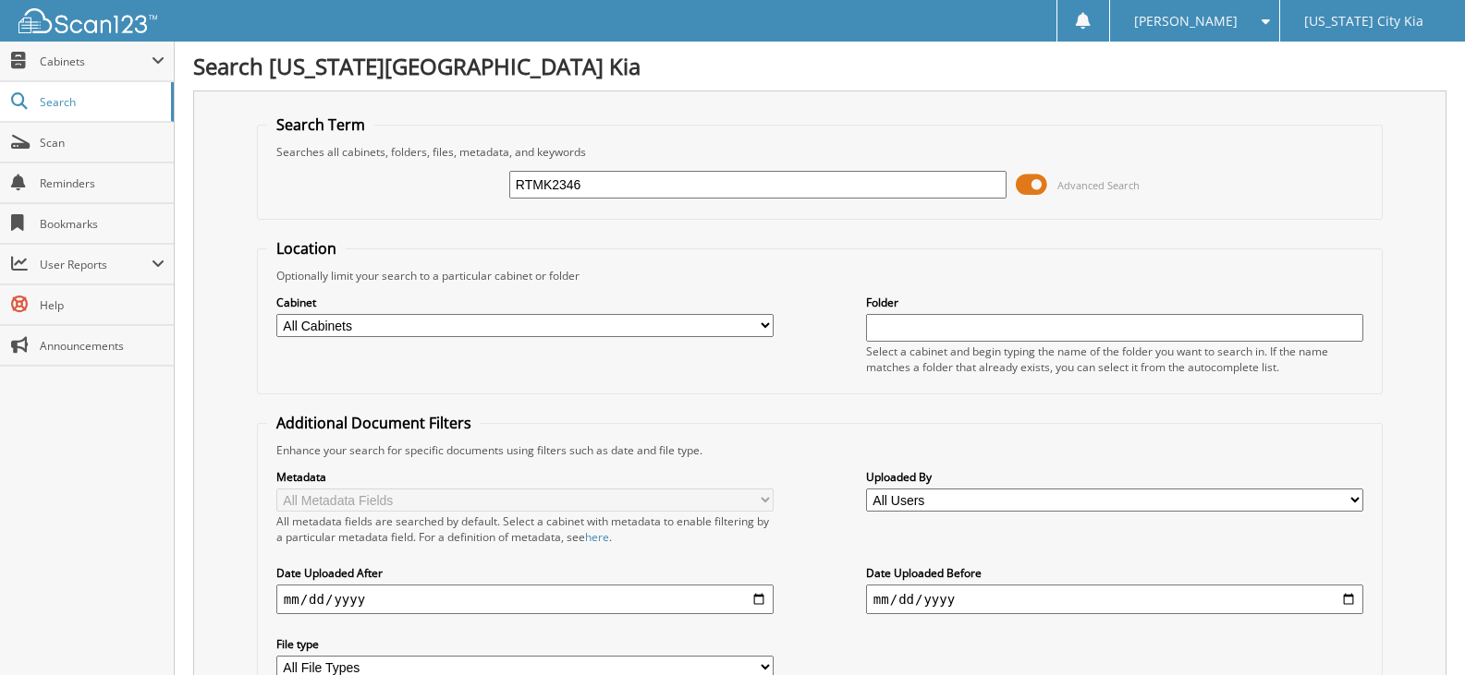
type input "RTMK2346"
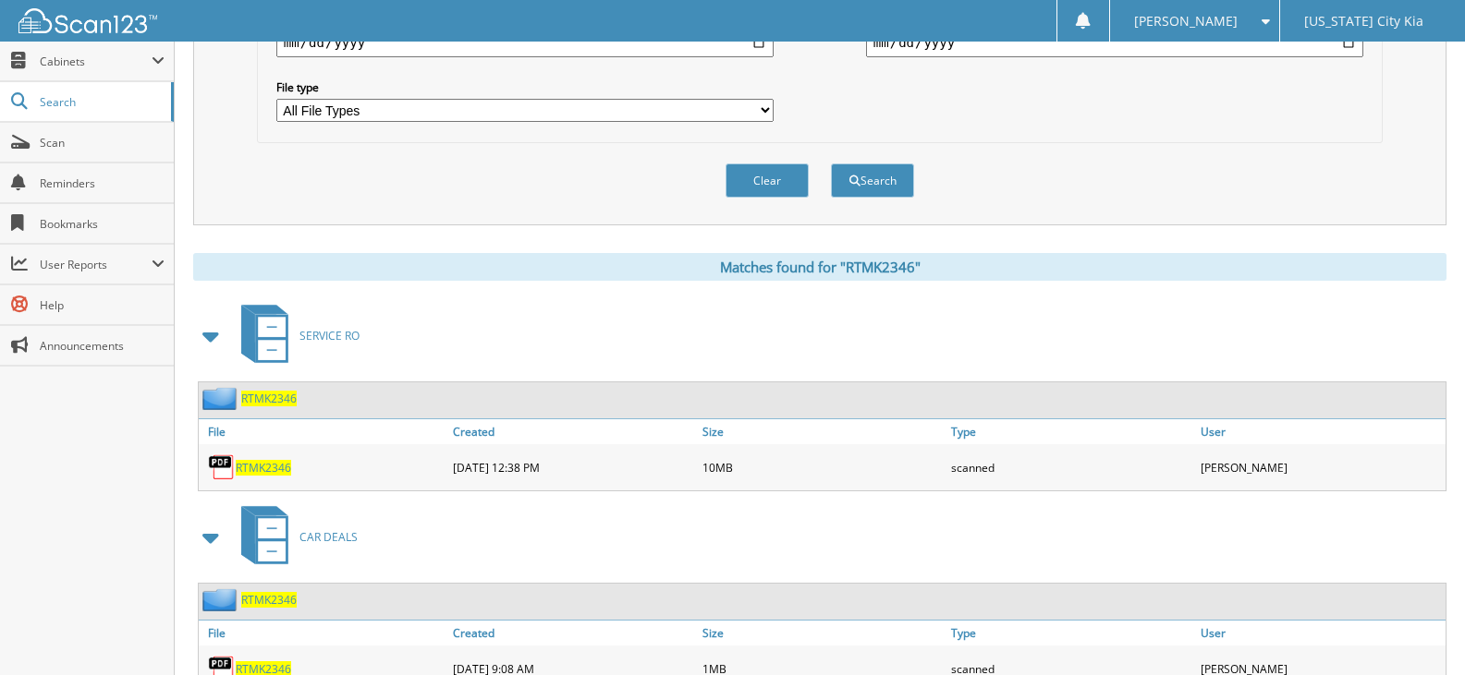
scroll to position [631, 0]
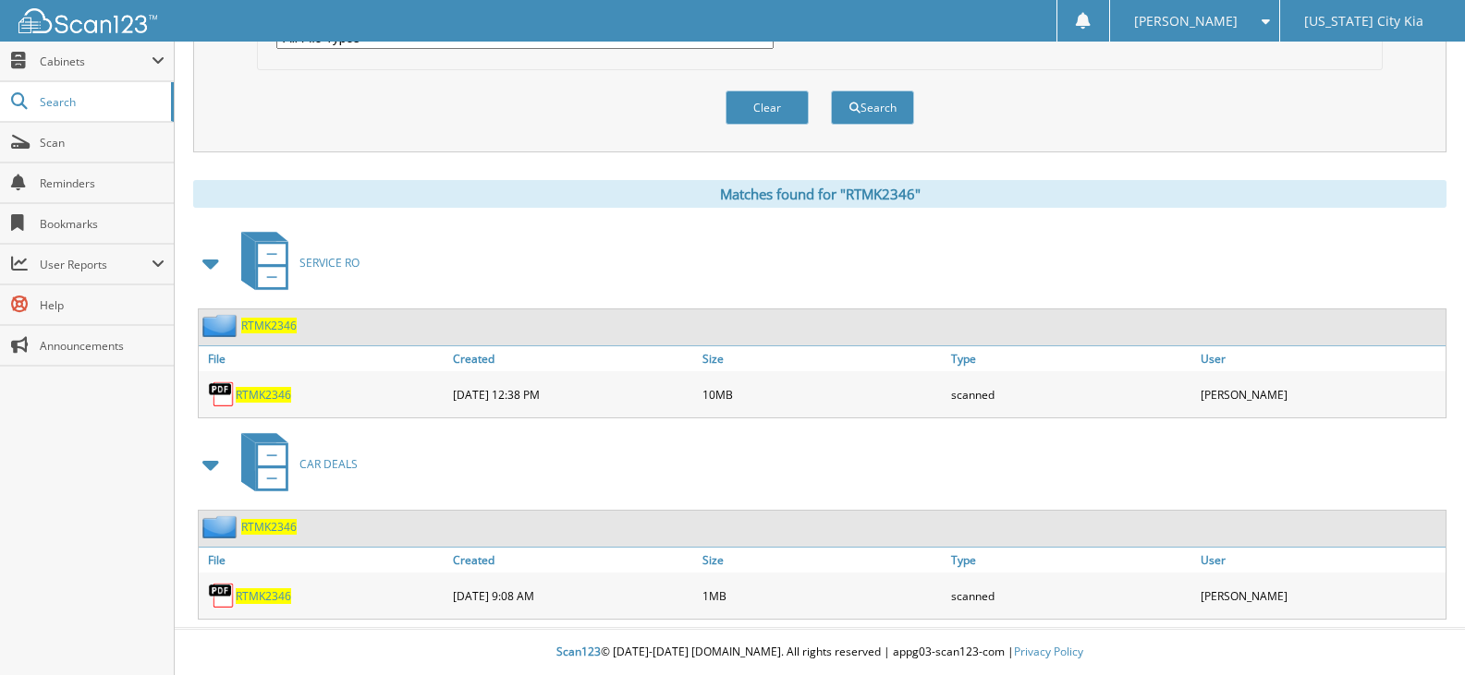
click at [272, 327] on span "RTMK2346" at bounding box center [268, 326] width 55 height 16
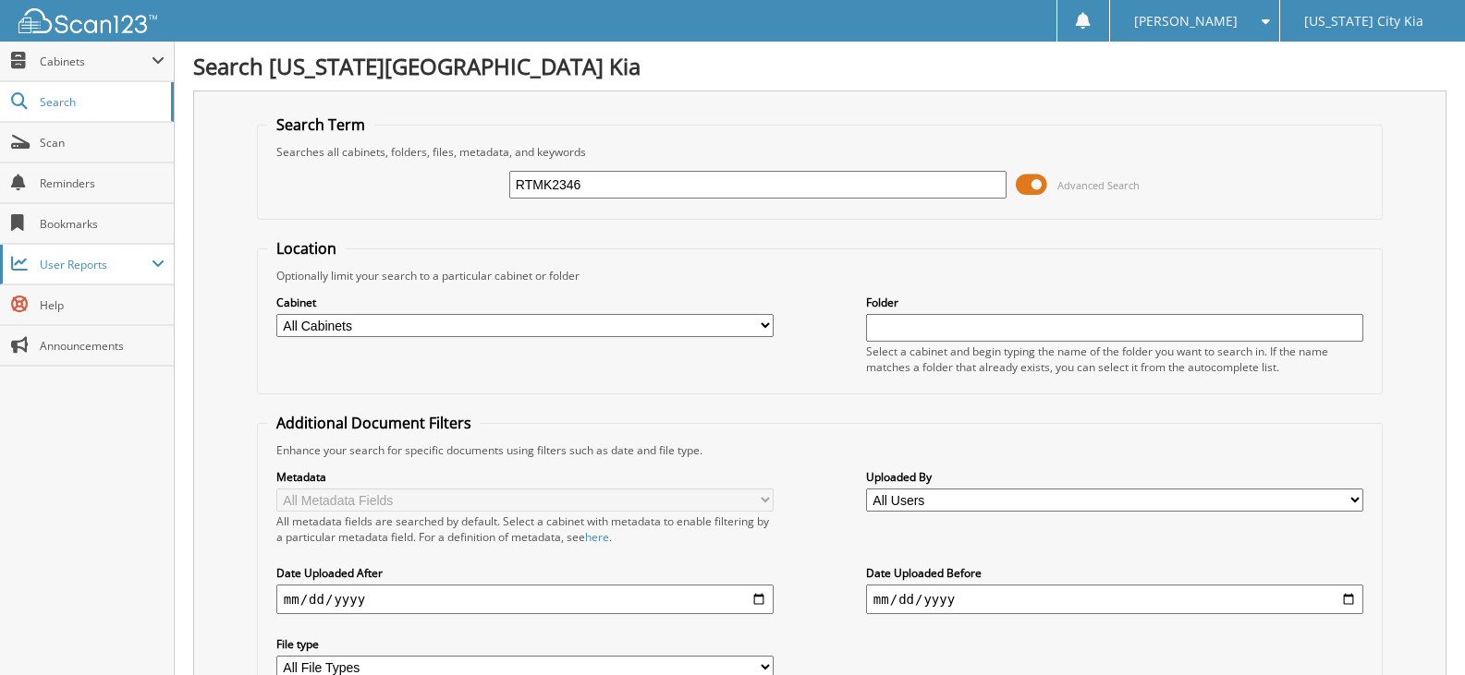
click at [74, 262] on span "User Reports" at bounding box center [96, 265] width 112 height 16
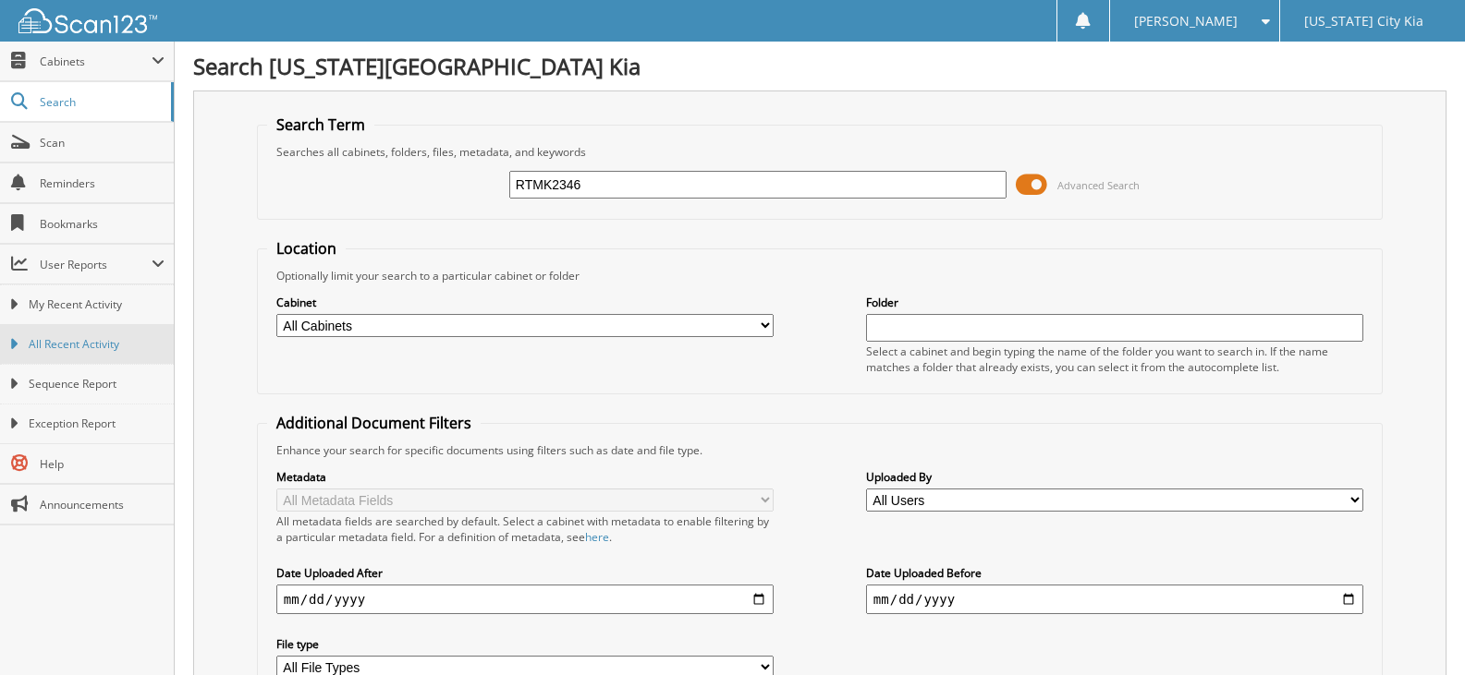
click at [114, 332] on link "All Recent Activity" at bounding box center [87, 344] width 174 height 40
